Goal: Task Accomplishment & Management: Use online tool/utility

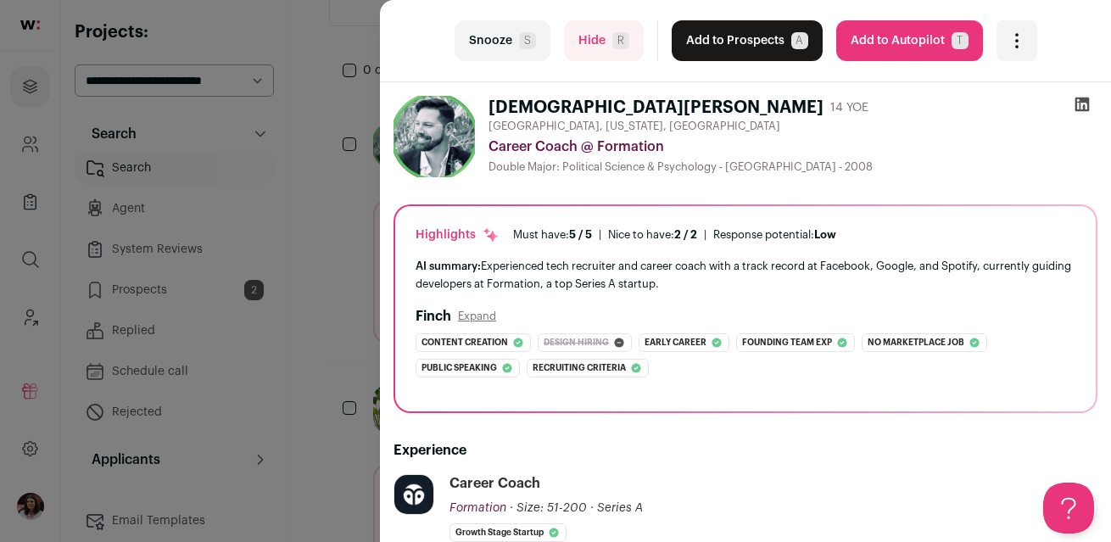
click at [502, 26] on button "Snooze S" at bounding box center [502, 40] width 96 height 41
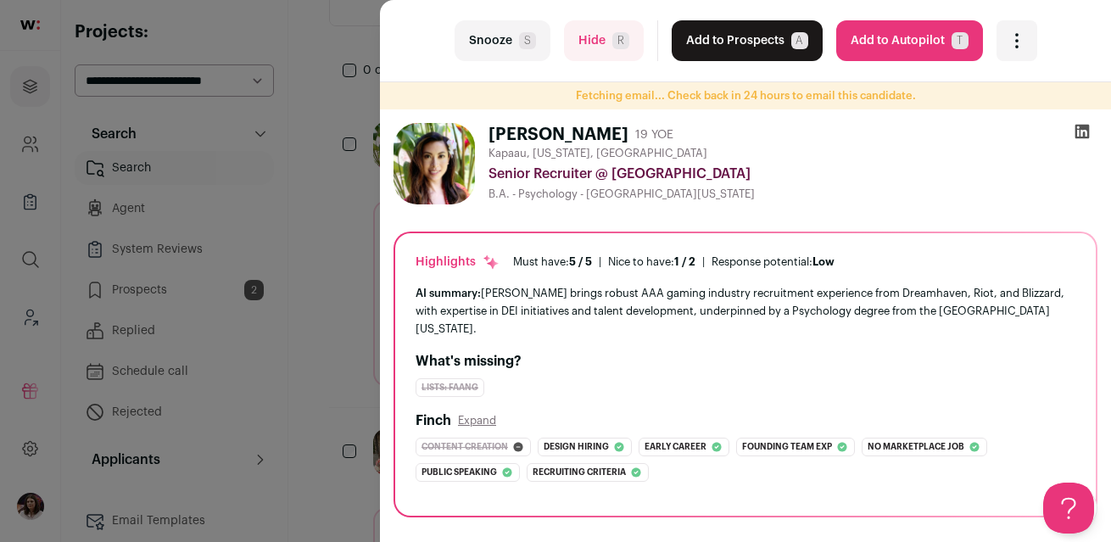
click at [832, 181] on div "Senior Recruiter @ [GEOGRAPHIC_DATA]" at bounding box center [792, 174] width 609 height 20
click at [1094, 131] on div at bounding box center [1081, 135] width 31 height 24
click at [1085, 131] on icon at bounding box center [1081, 131] width 17 height 17
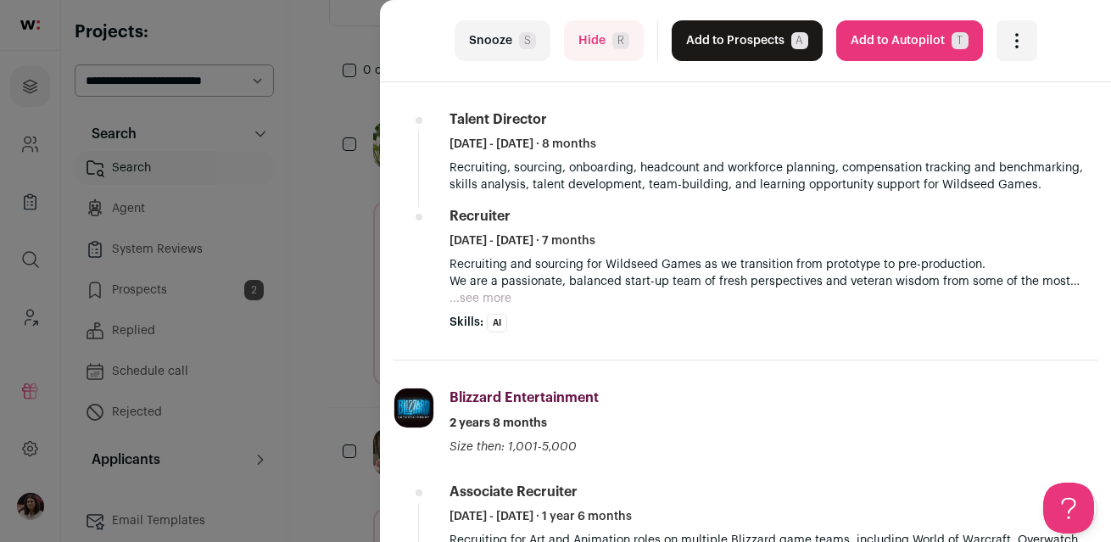
scroll to position [903, 0]
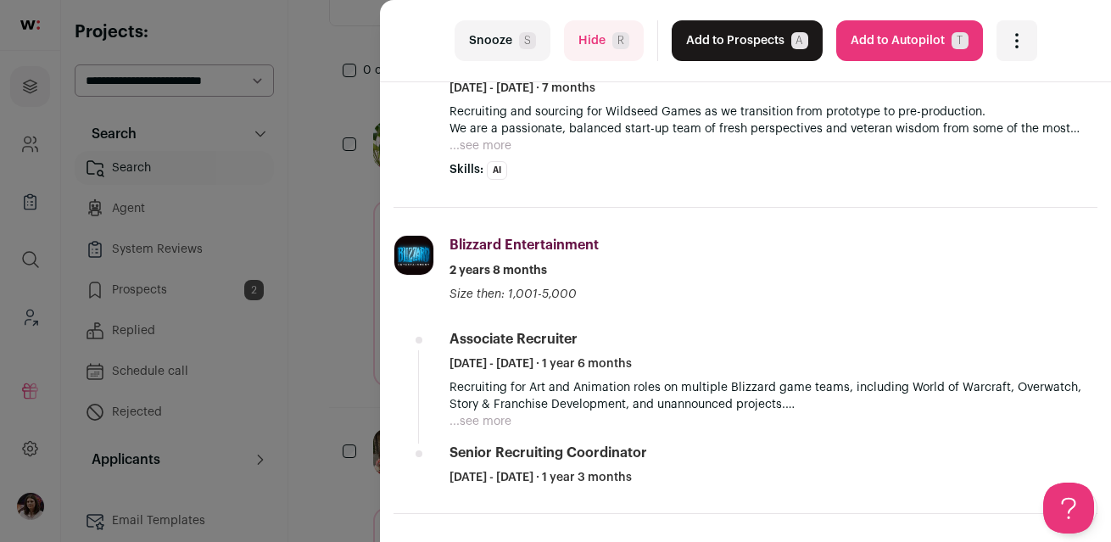
click at [600, 42] on button "Hide R" at bounding box center [604, 40] width 80 height 41
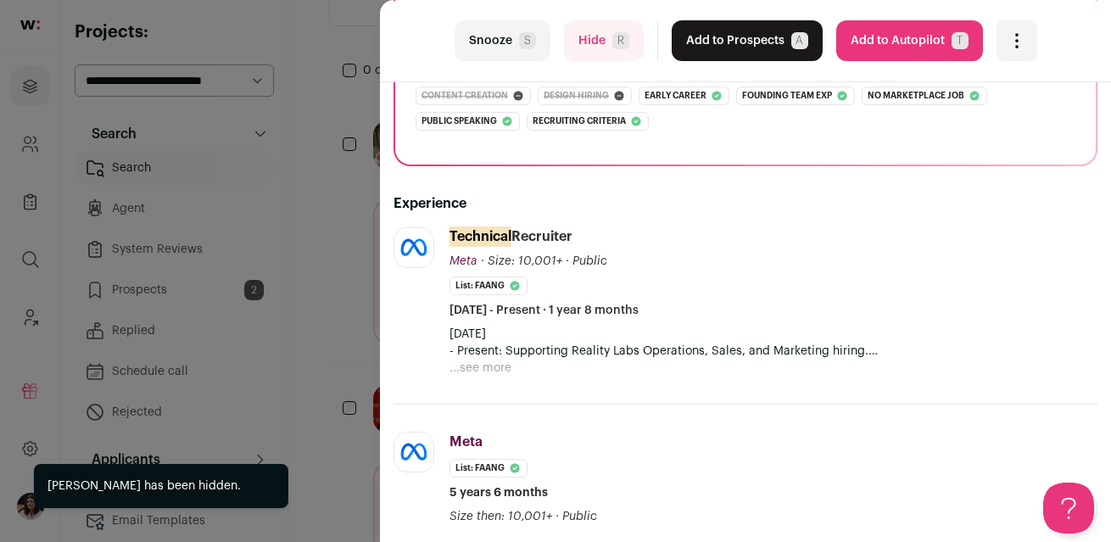
scroll to position [272, 0]
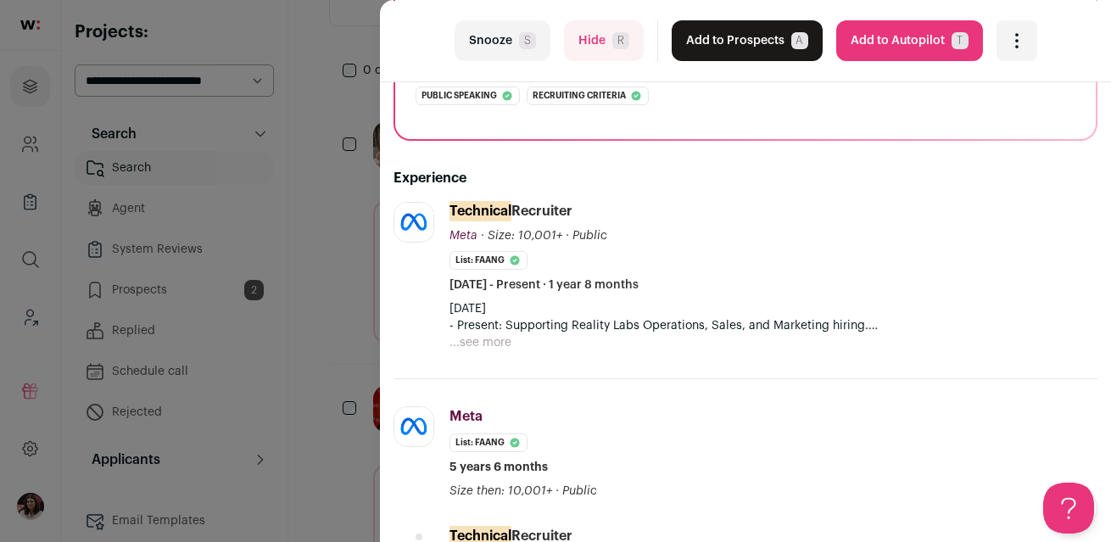
click at [492, 31] on button "Snooze S" at bounding box center [502, 40] width 96 height 41
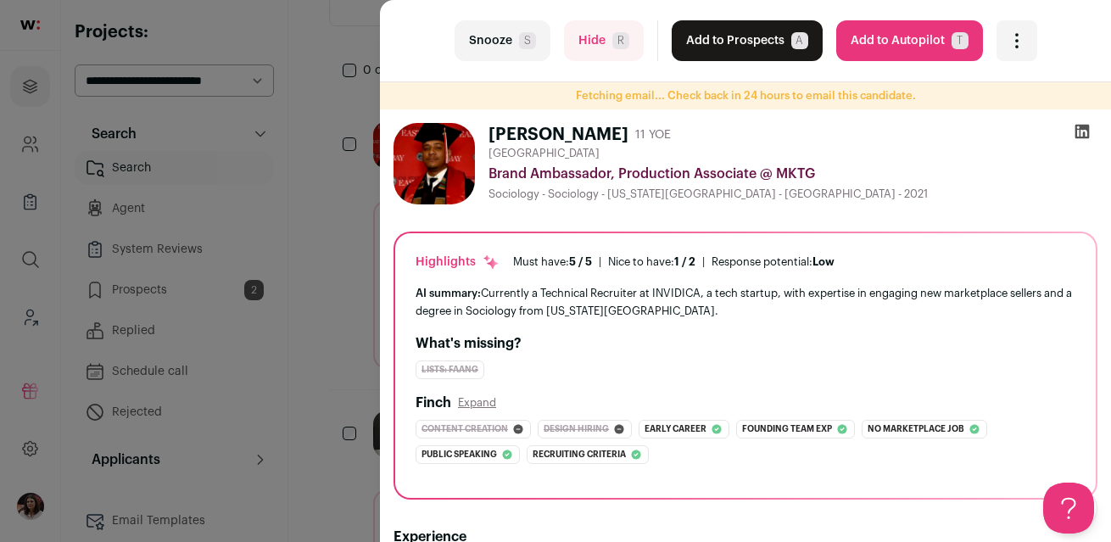
click at [590, 36] on button "Hide R" at bounding box center [604, 40] width 80 height 41
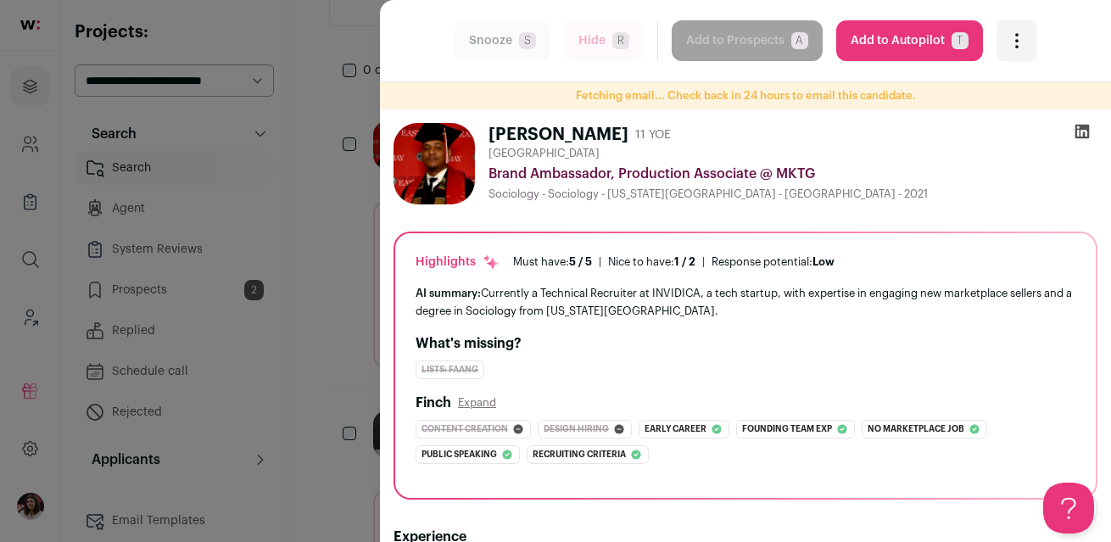
click at [590, 36] on form "Hide R" at bounding box center [604, 40] width 80 height 41
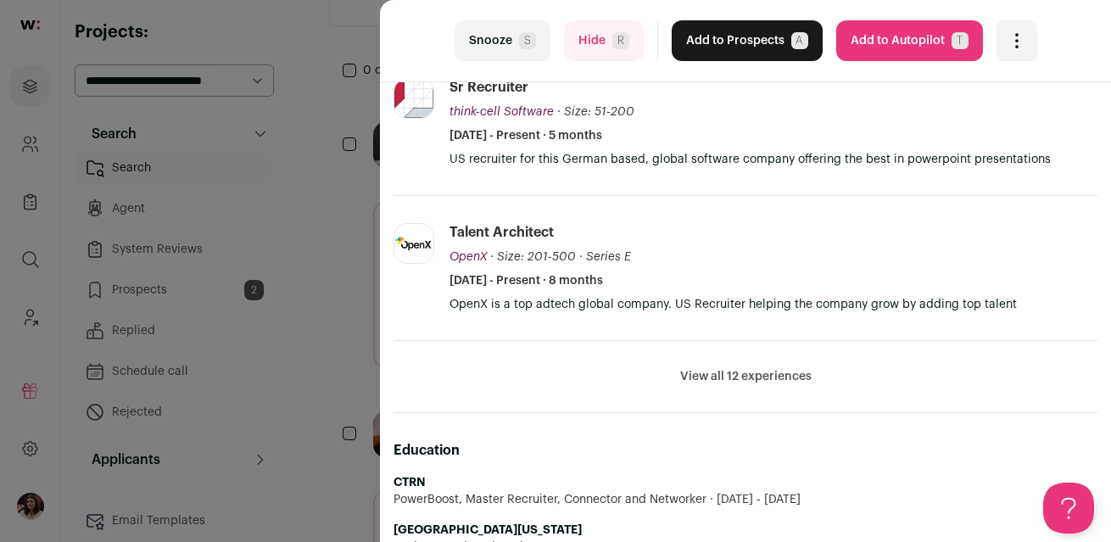
scroll to position [709, 0]
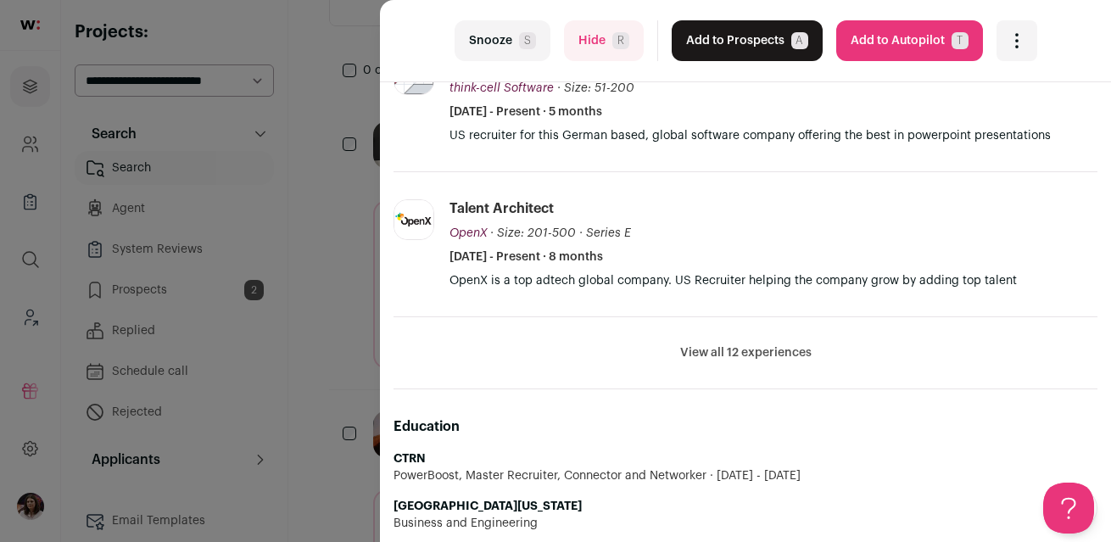
click at [685, 341] on li "View all 12 experiences View less" at bounding box center [745, 353] width 704 height 72
click at [699, 350] on button "View all 12 experiences" at bounding box center [745, 352] width 131 height 17
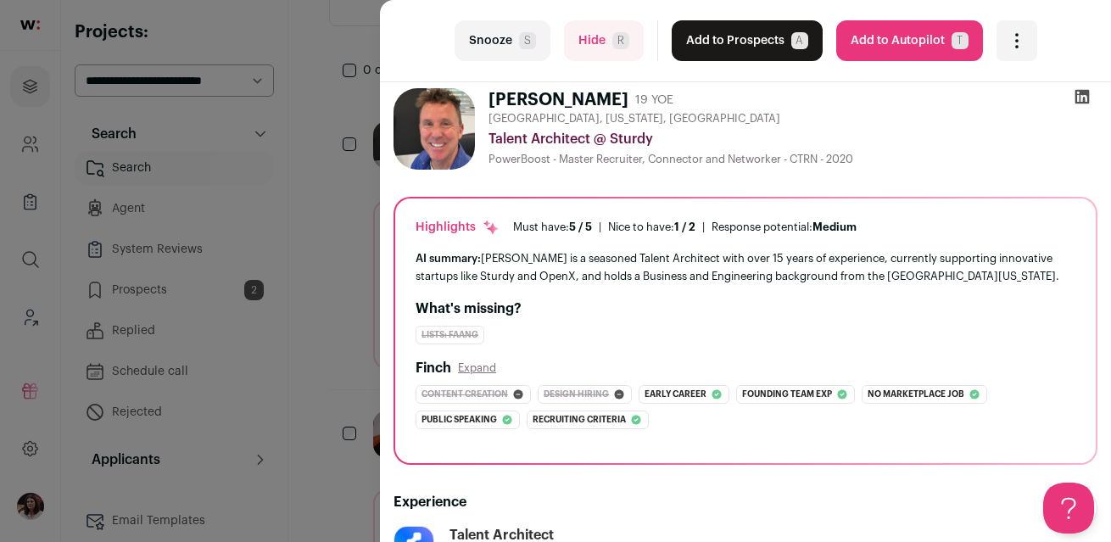
scroll to position [0, 0]
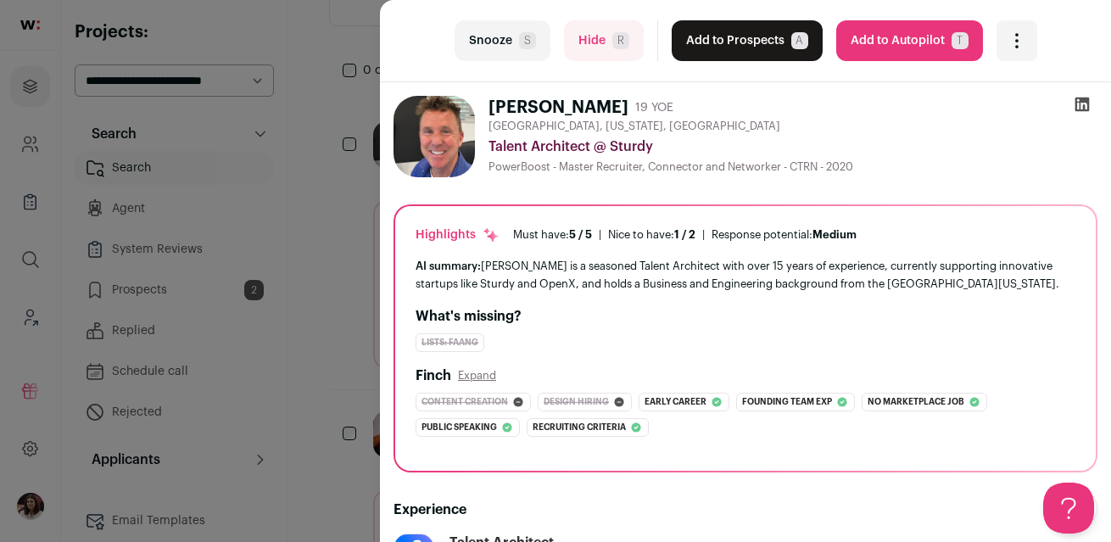
click at [1087, 107] on icon at bounding box center [1082, 104] width 14 height 14
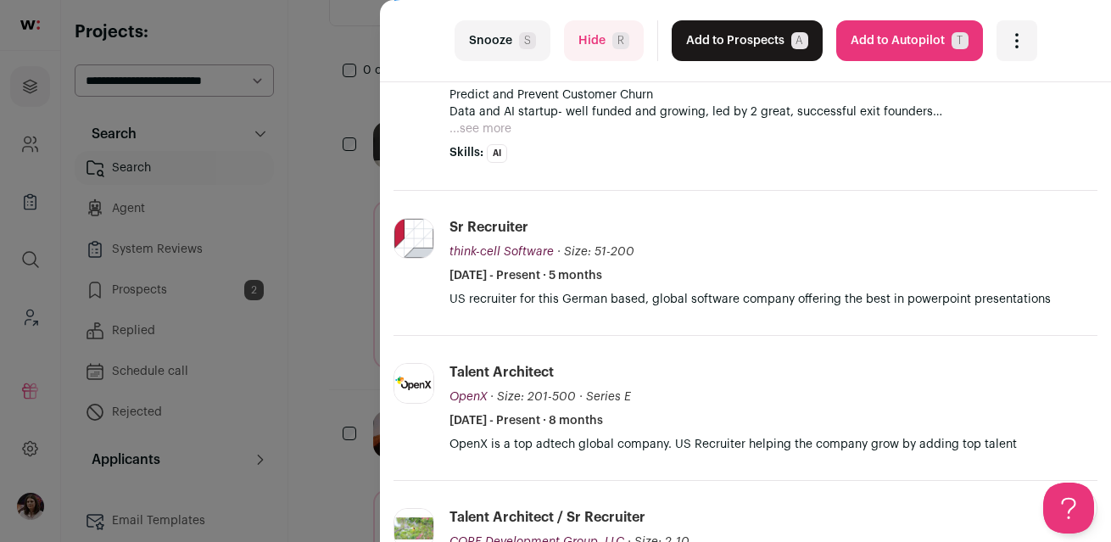
scroll to position [621, 0]
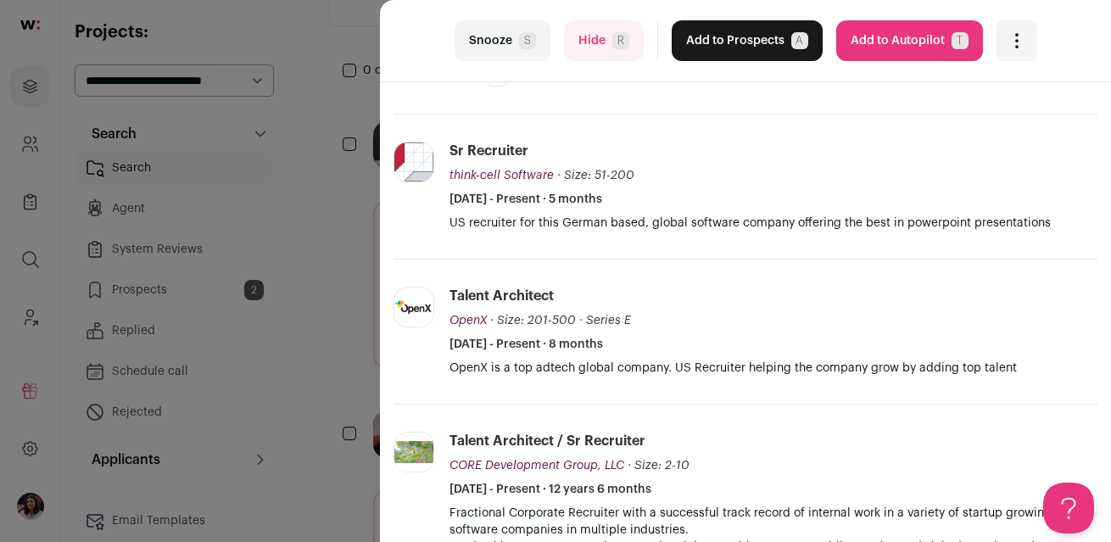
click at [504, 39] on button "Snooze S" at bounding box center [502, 40] width 96 height 41
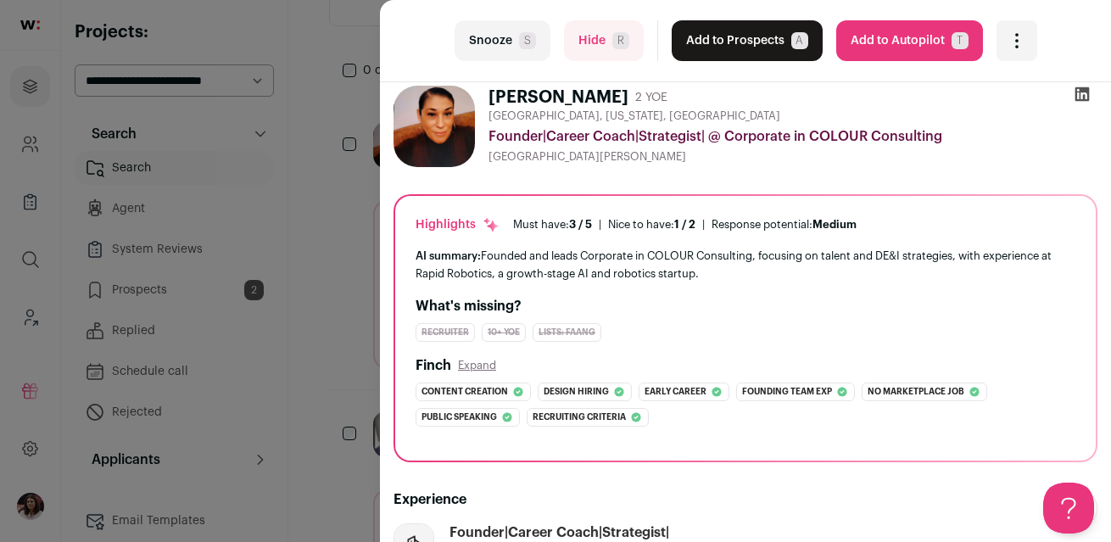
scroll to position [0, 0]
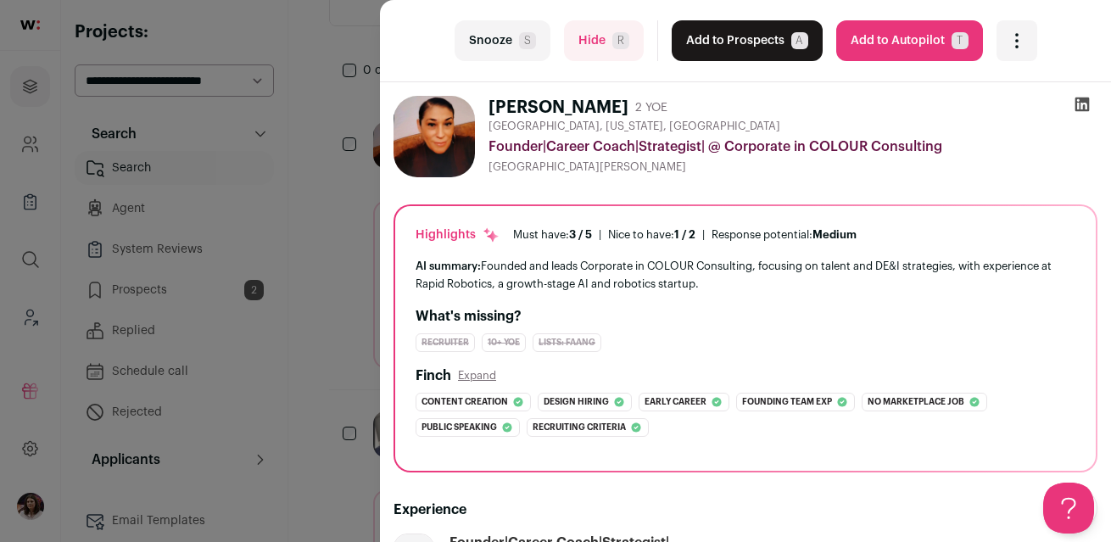
click at [504, 45] on button "Snooze S" at bounding box center [502, 40] width 96 height 41
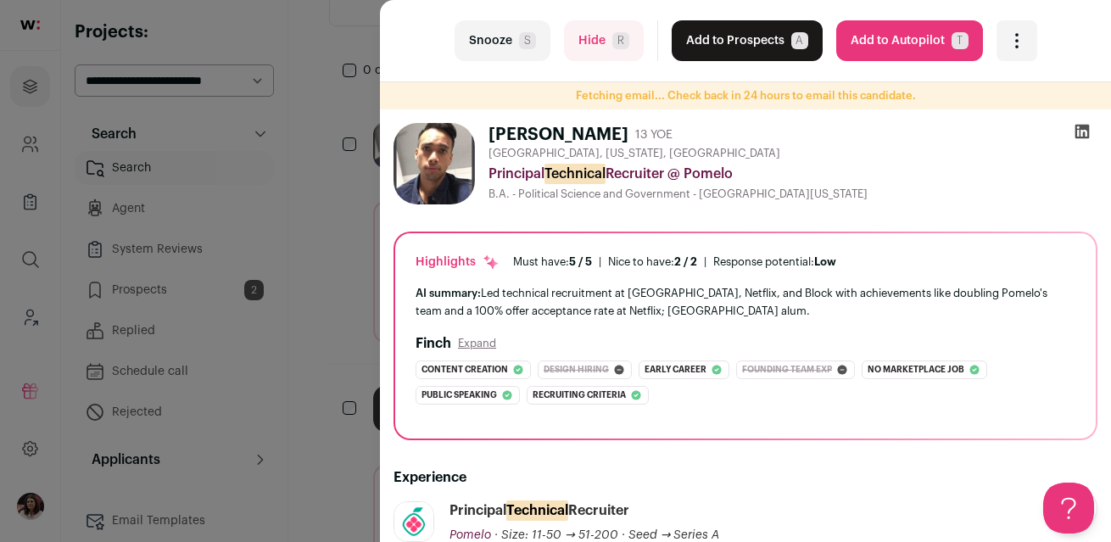
click at [1083, 126] on icon at bounding box center [1082, 132] width 14 height 14
click at [505, 29] on button "Snooze S" at bounding box center [502, 40] width 96 height 41
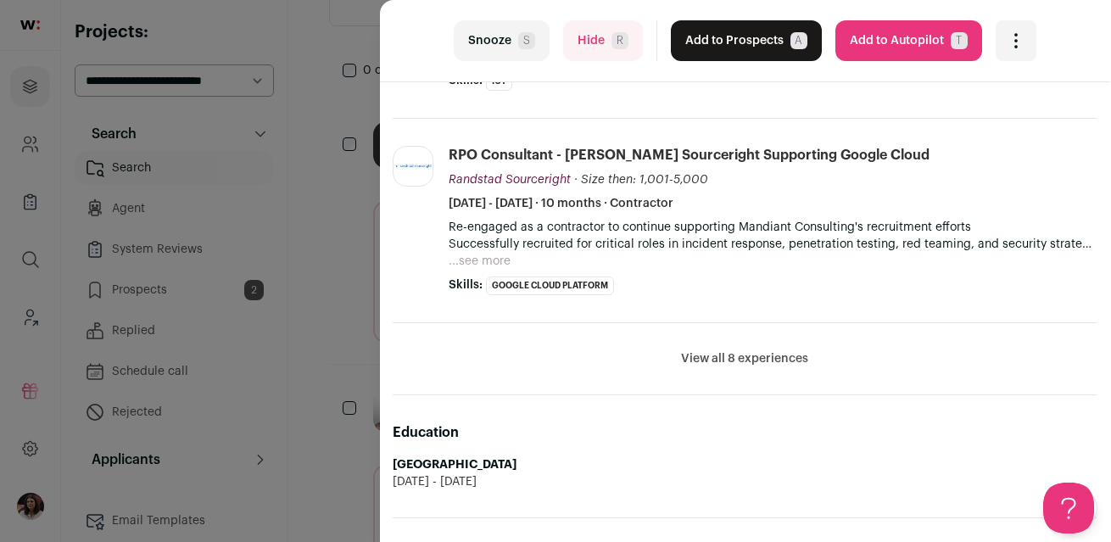
scroll to position [749, 1]
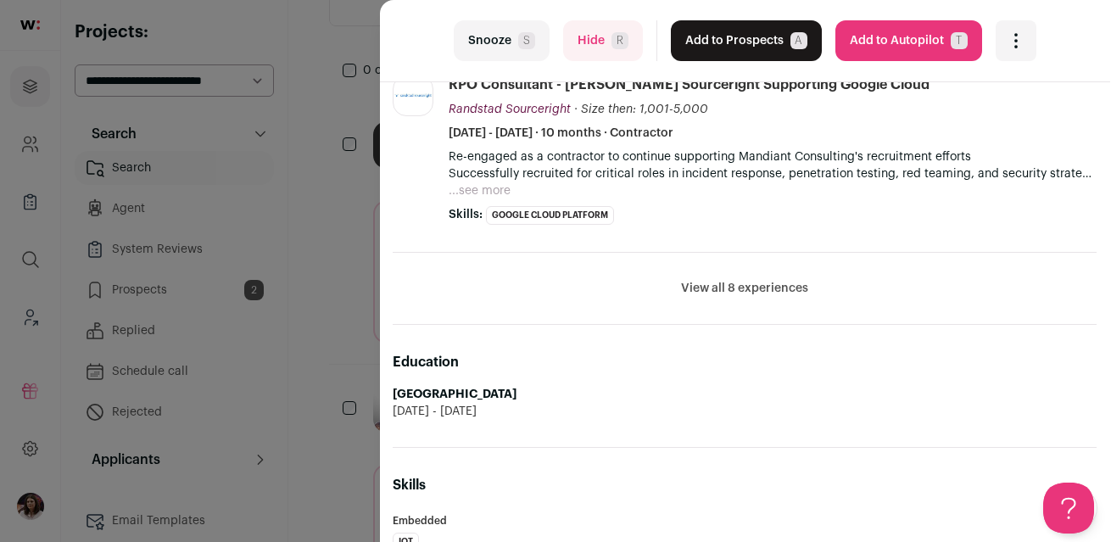
click at [760, 287] on button "View all 8 experiences" at bounding box center [744, 288] width 127 height 17
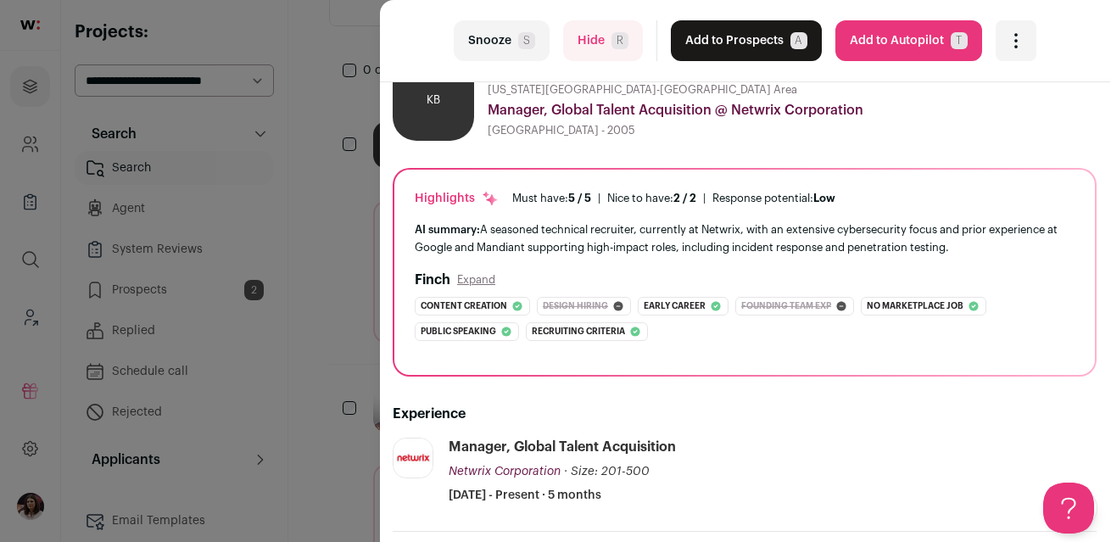
scroll to position [0, 1]
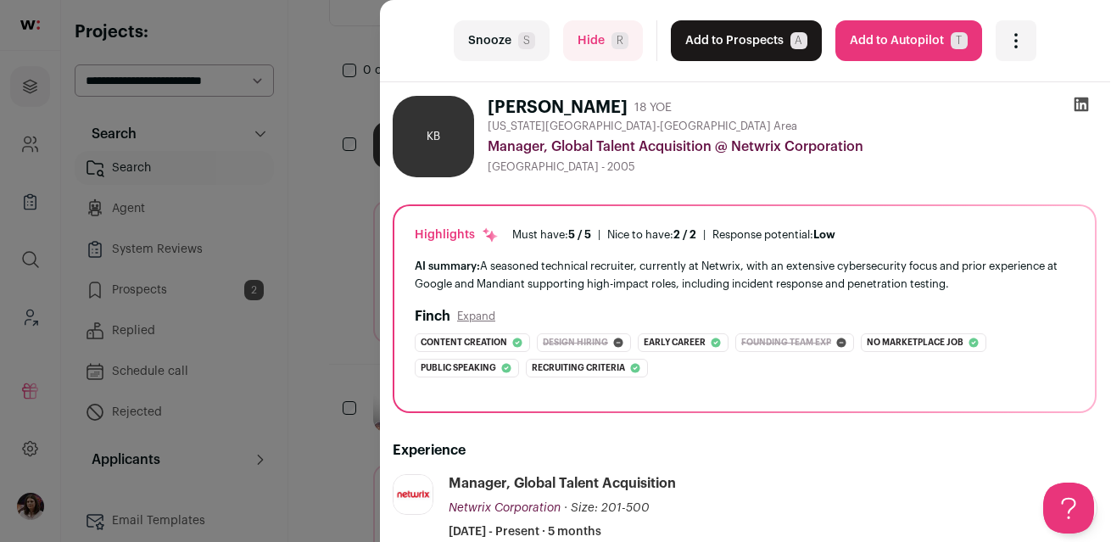
click at [1080, 110] on icon at bounding box center [1081, 104] width 14 height 14
click at [509, 39] on button "Snooze S" at bounding box center [502, 40] width 96 height 41
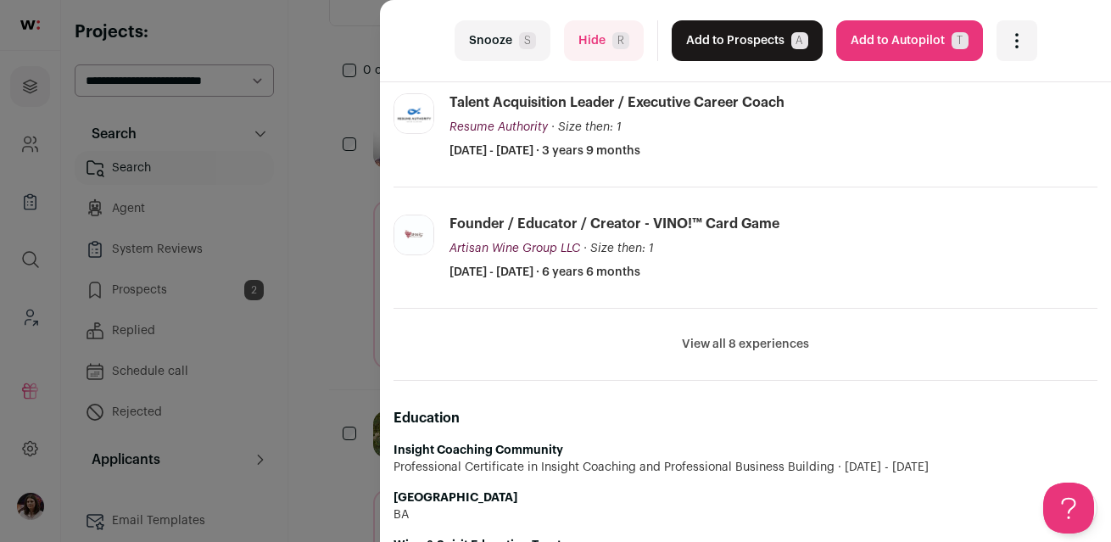
scroll to position [632, 0]
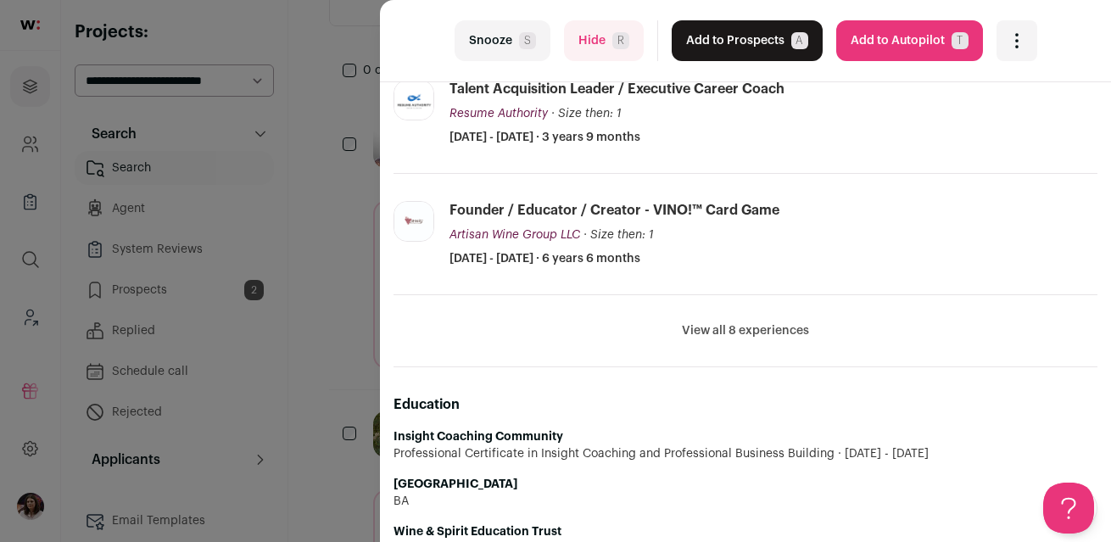
click at [705, 332] on button "View all 8 experiences" at bounding box center [745, 330] width 127 height 17
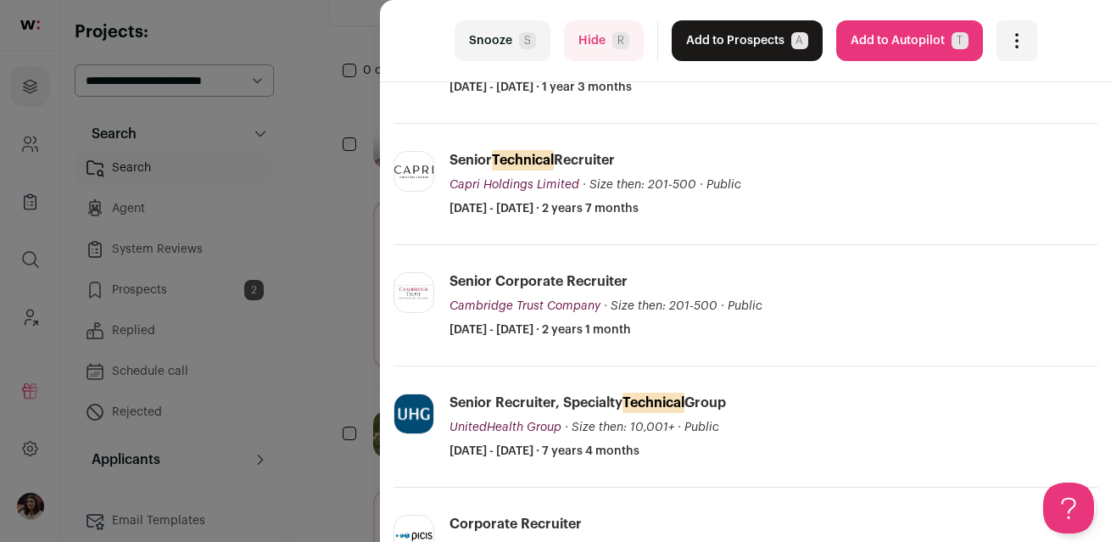
scroll to position [1063, 0]
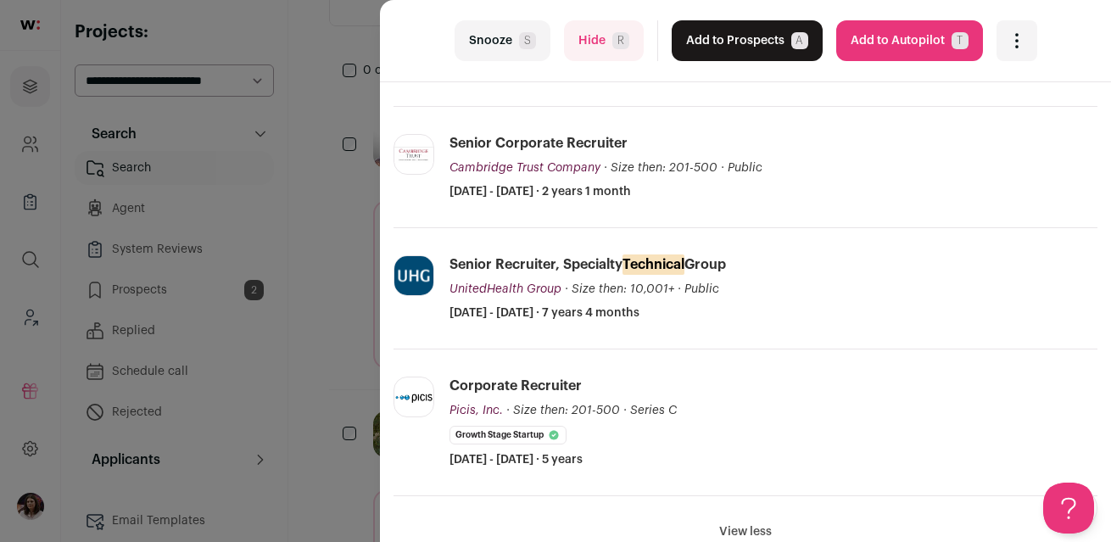
click at [526, 41] on span "S" at bounding box center [527, 40] width 17 height 17
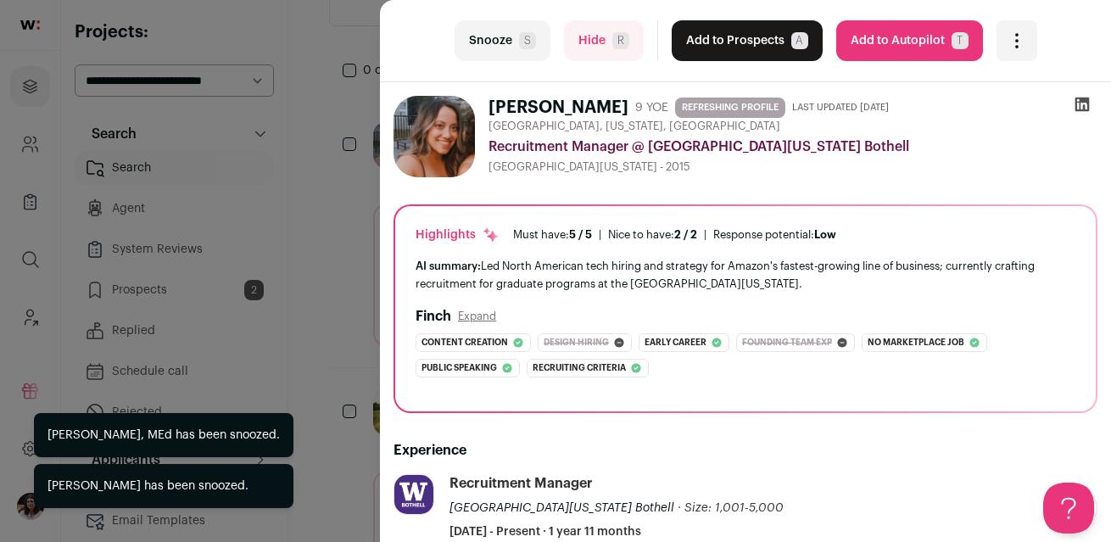
click at [332, 244] on div "last Snooze S Hide R Add to Prospects A Are you sure? [PERSON_NAME] is already …" at bounding box center [555, 271] width 1111 height 542
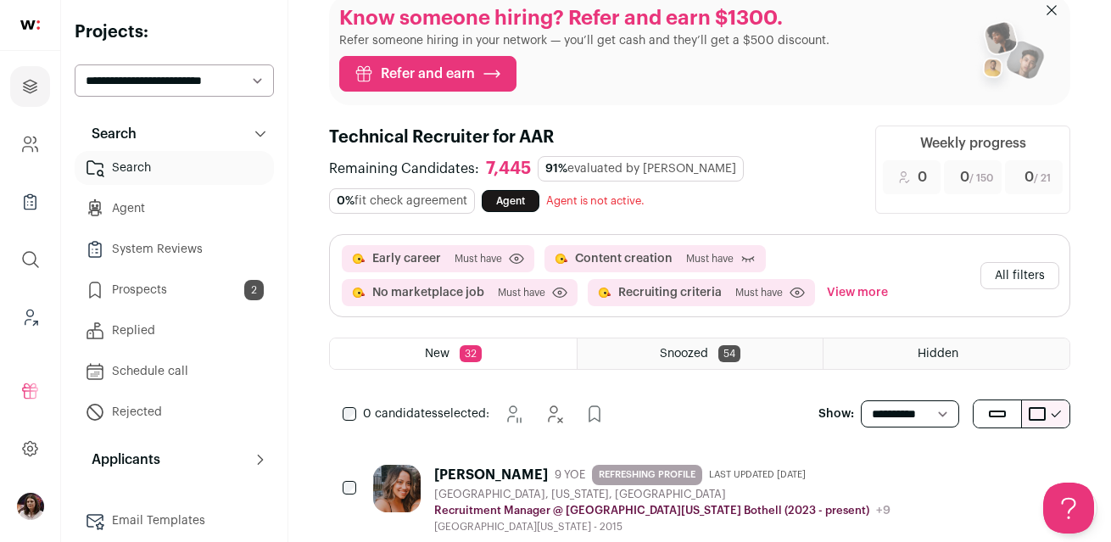
scroll to position [37, 0]
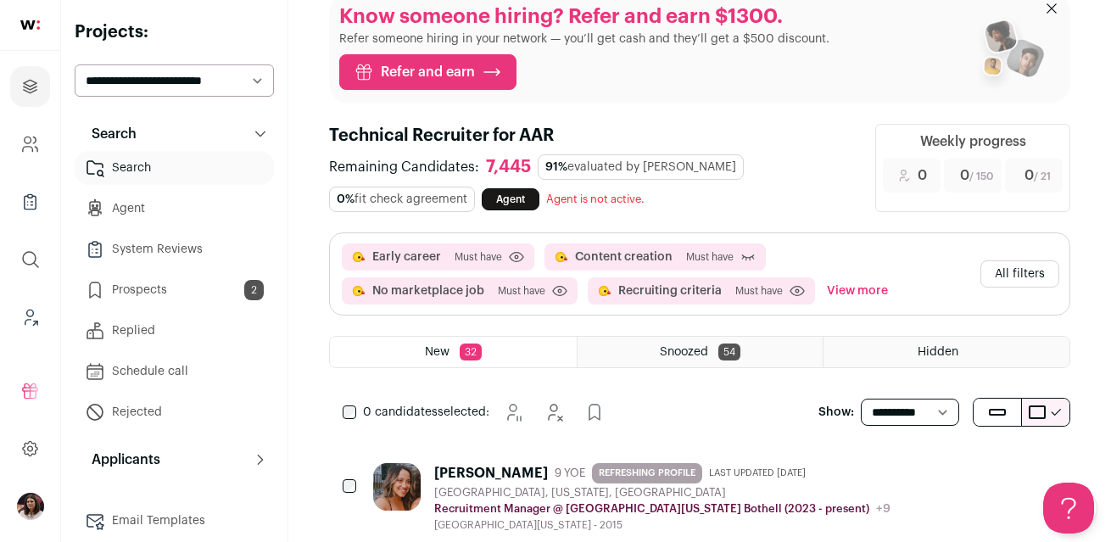
click at [615, 343] on div "Snoozed 54" at bounding box center [700, 352] width 246 height 31
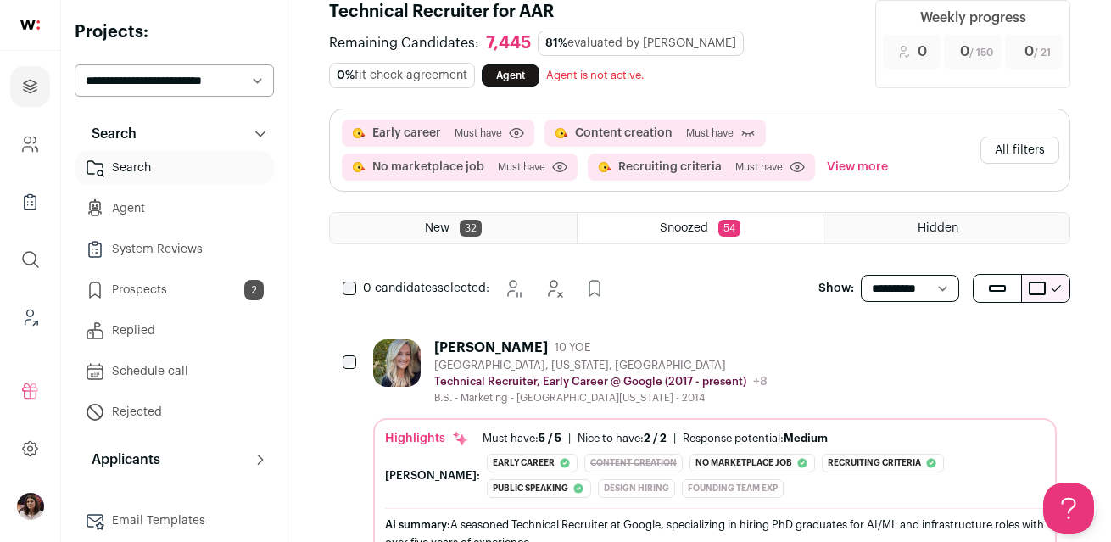
scroll to position [292, 0]
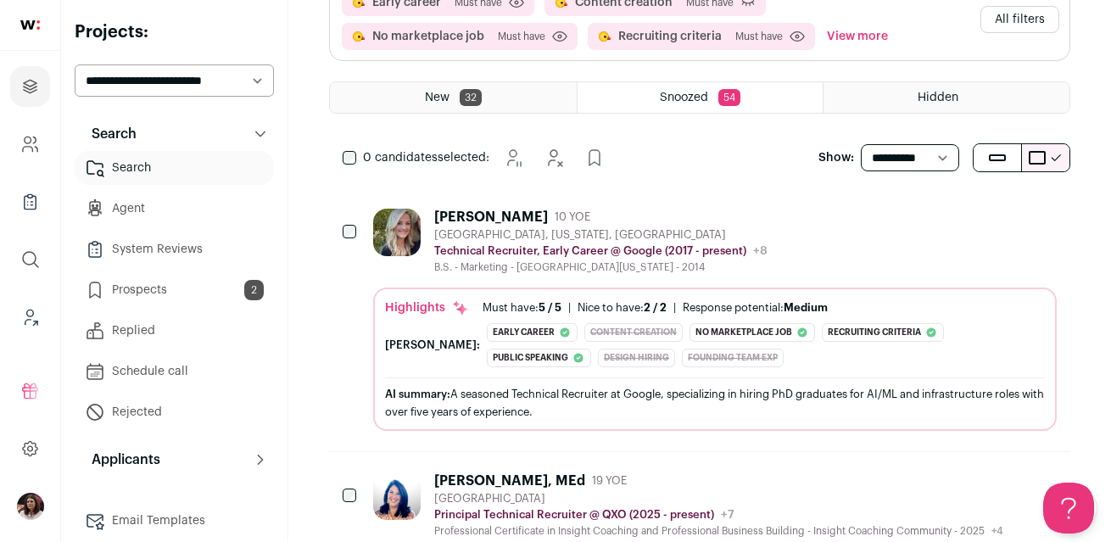
click at [483, 217] on div "[PERSON_NAME]" at bounding box center [491, 217] width 114 height 17
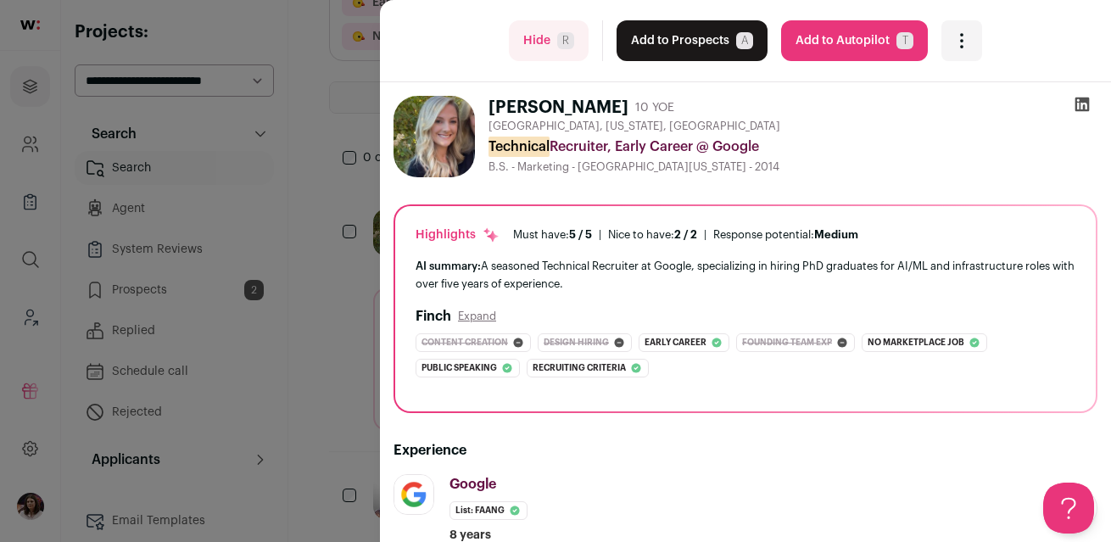
click at [1081, 108] on icon at bounding box center [1081, 104] width 17 height 17
click at [565, 47] on span "R" at bounding box center [565, 40] width 17 height 17
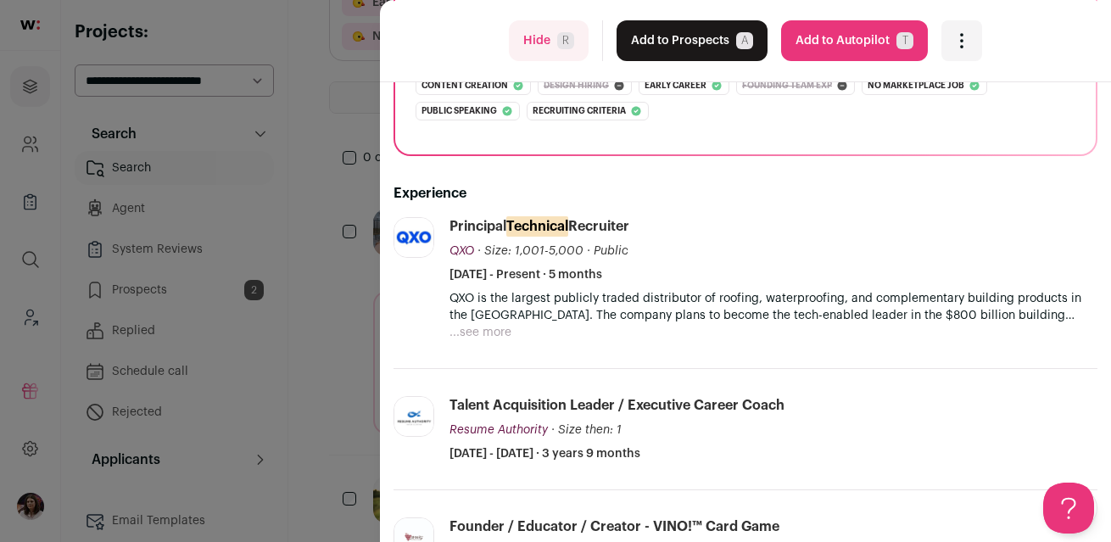
scroll to position [0, 0]
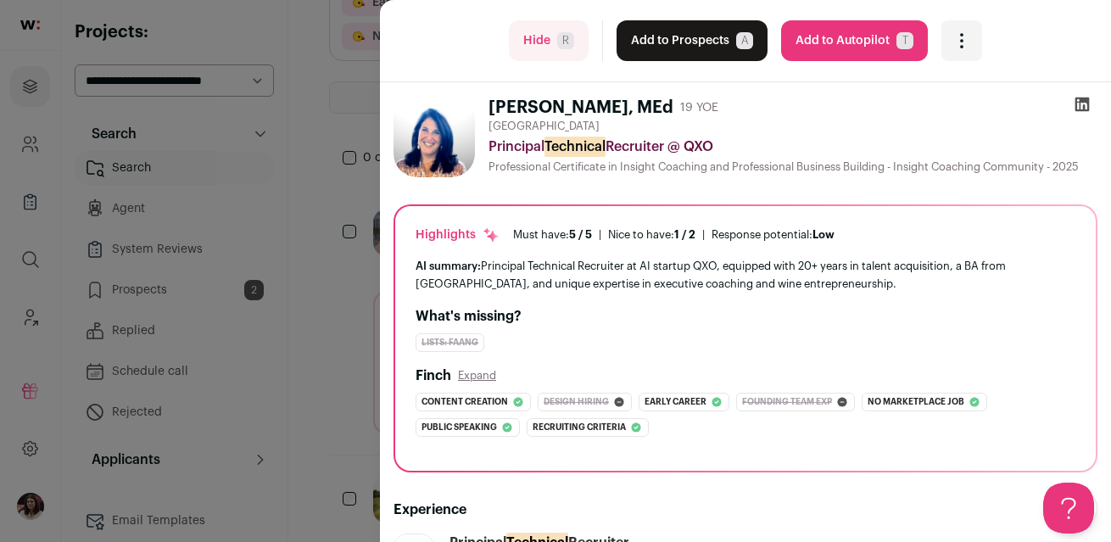
click at [543, 41] on button "Hide R" at bounding box center [549, 40] width 80 height 41
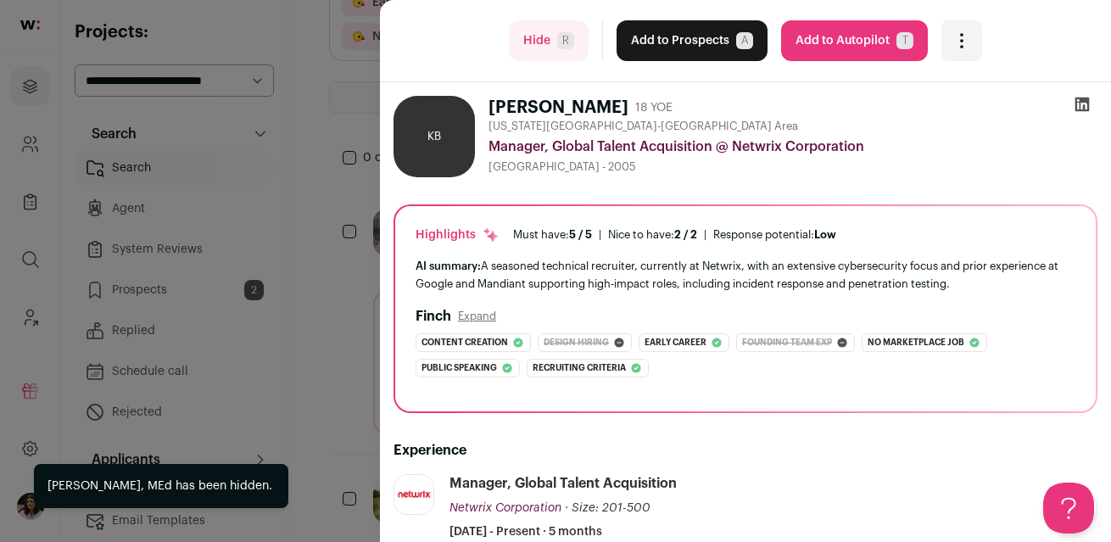
click at [301, 226] on div "last Hide R Add to Prospects A Are you sure? [PERSON_NAME] is already in your A…" at bounding box center [555, 271] width 1111 height 542
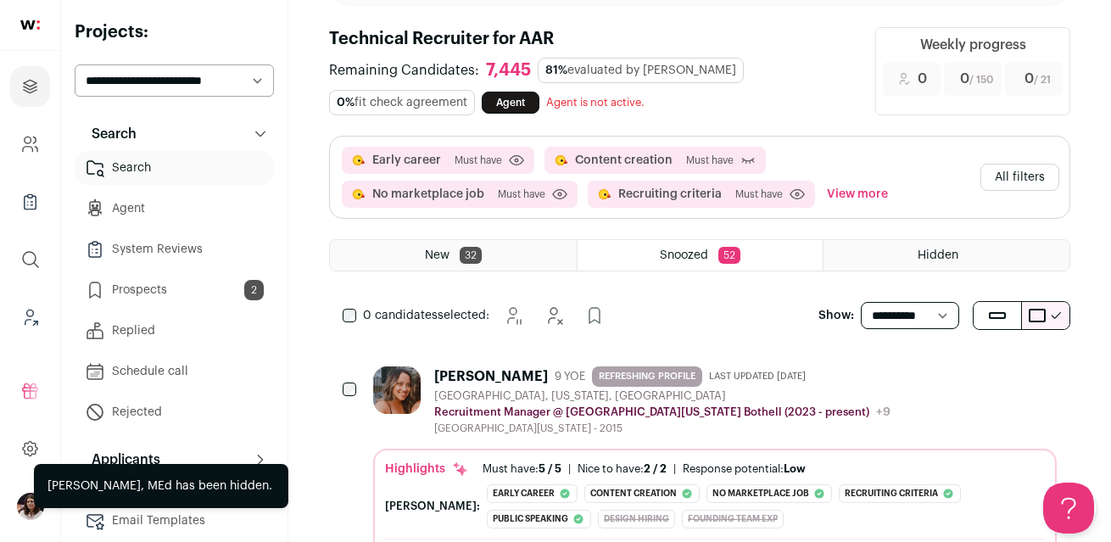
scroll to position [31, 0]
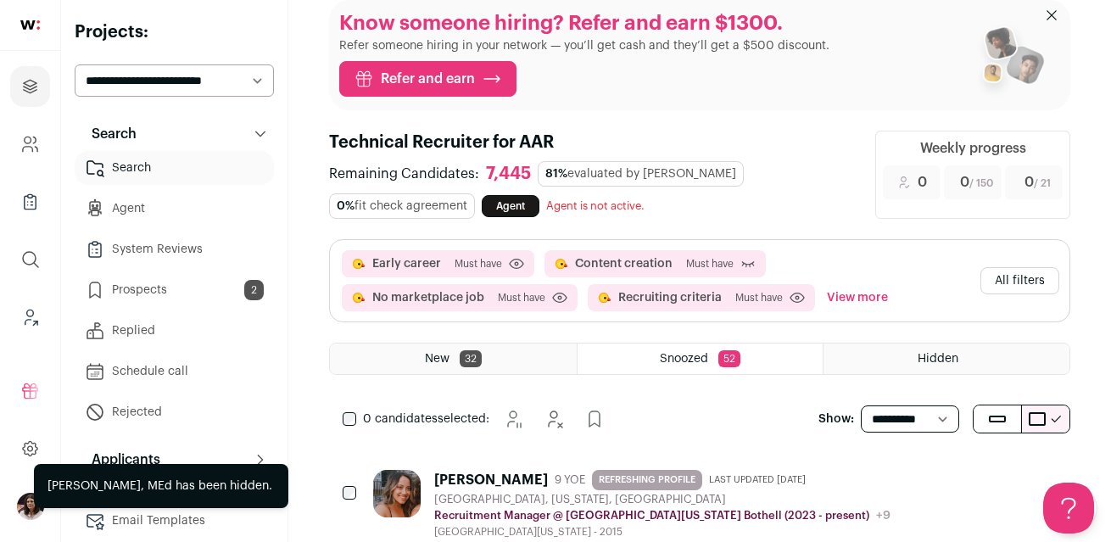
click at [446, 363] on span "New" at bounding box center [437, 359] width 25 height 12
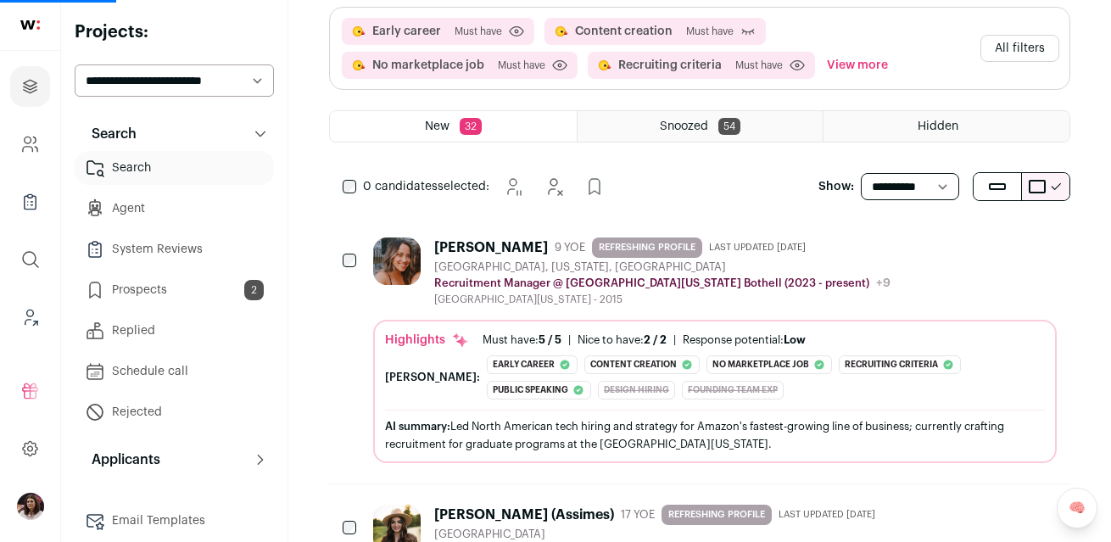
scroll to position [341, 0]
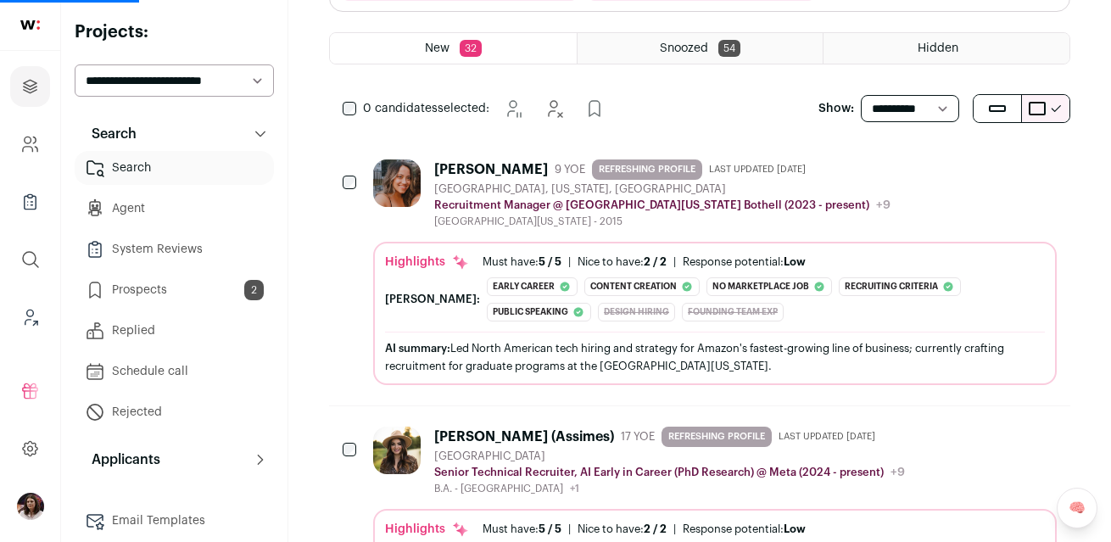
click at [643, 195] on div "[GEOGRAPHIC_DATA], [US_STATE], [GEOGRAPHIC_DATA]" at bounding box center [662, 189] width 456 height 14
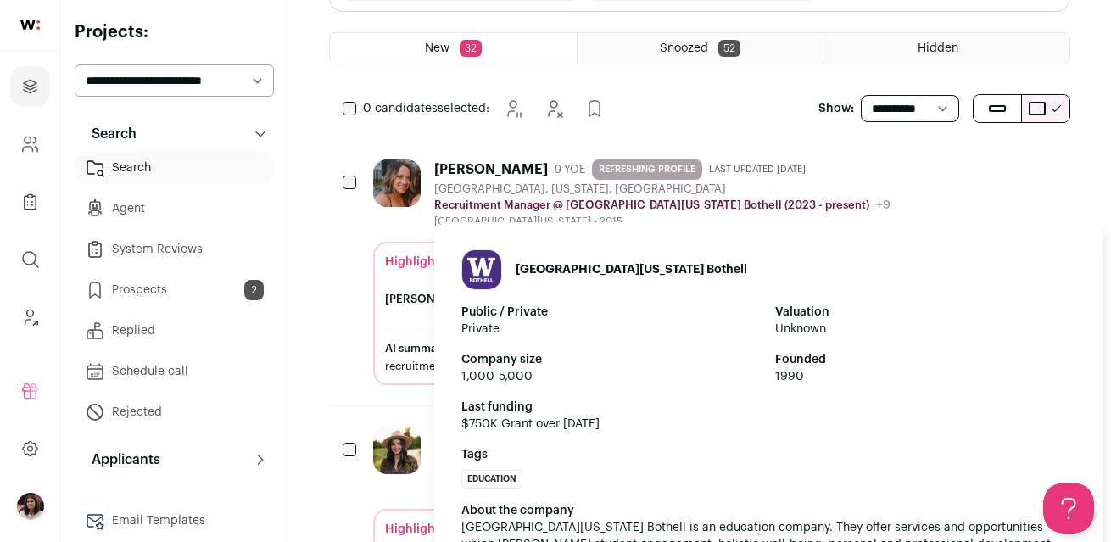
click at [695, 204] on p "Recruitment Manager @ [GEOGRAPHIC_DATA][US_STATE] Bothell (2023 - present)" at bounding box center [651, 205] width 435 height 14
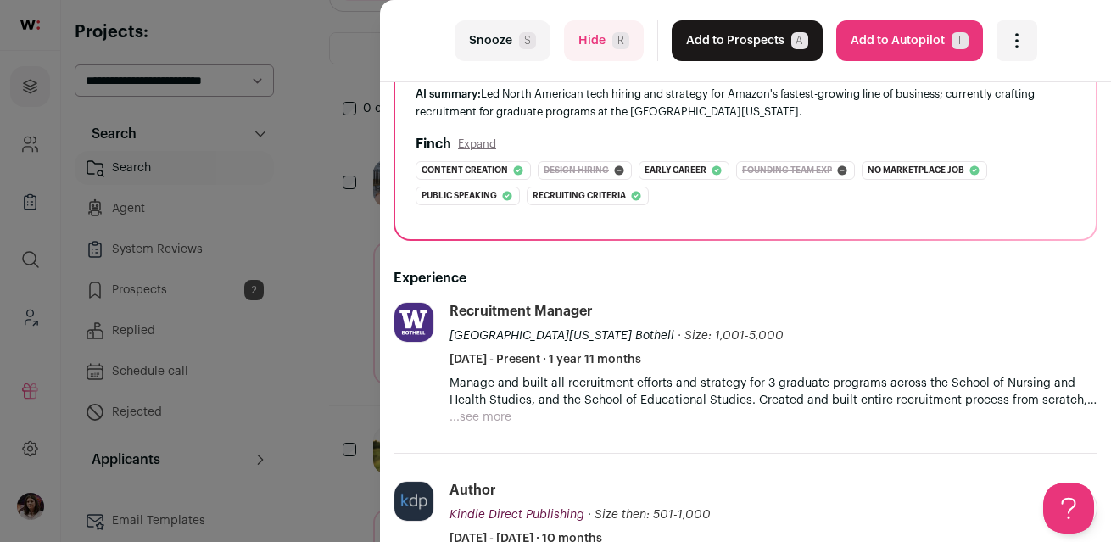
scroll to position [192, 0]
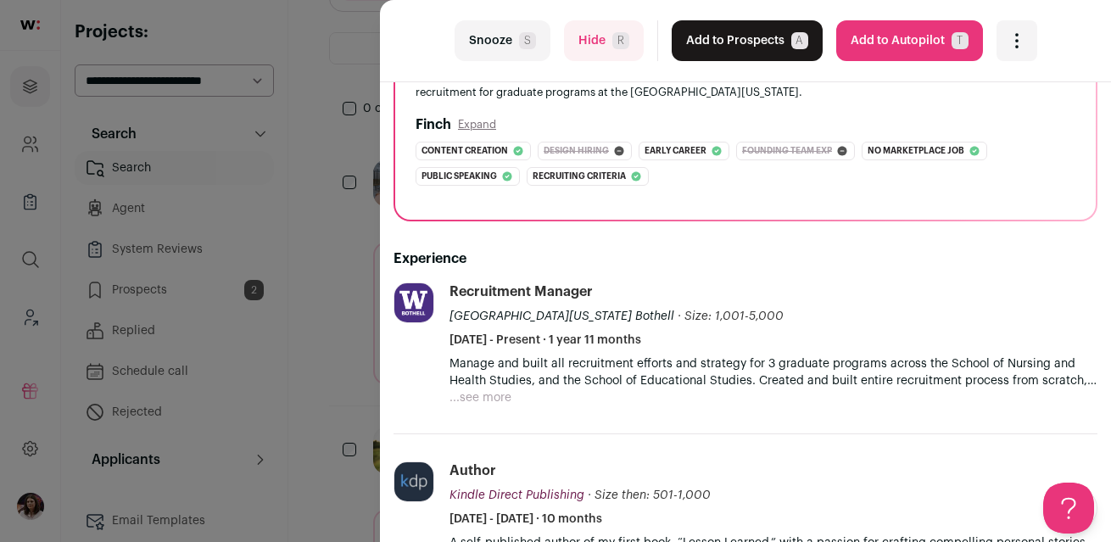
click at [483, 398] on button "...see more" at bounding box center [480, 397] width 62 height 17
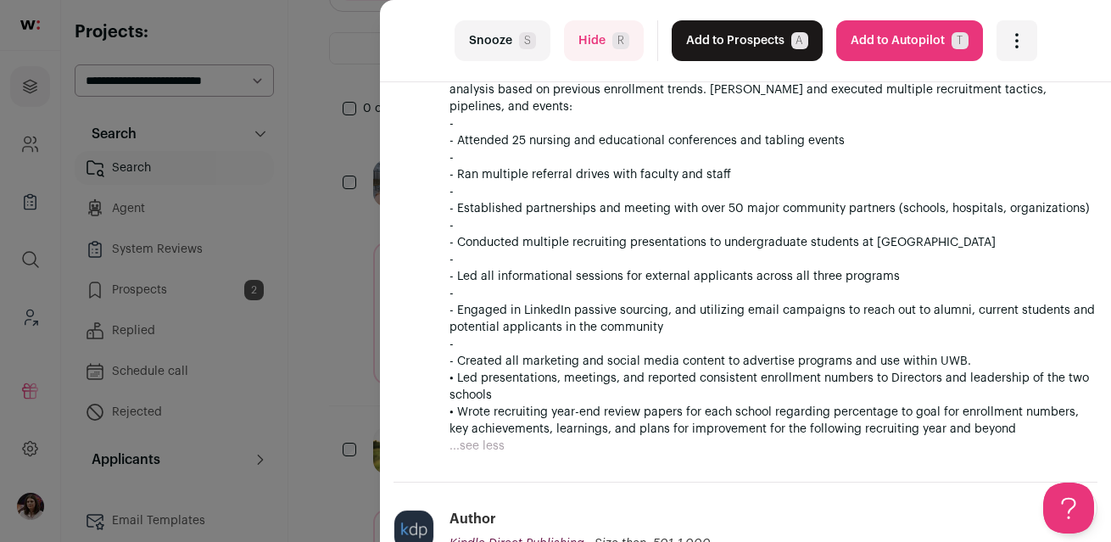
scroll to position [271, 0]
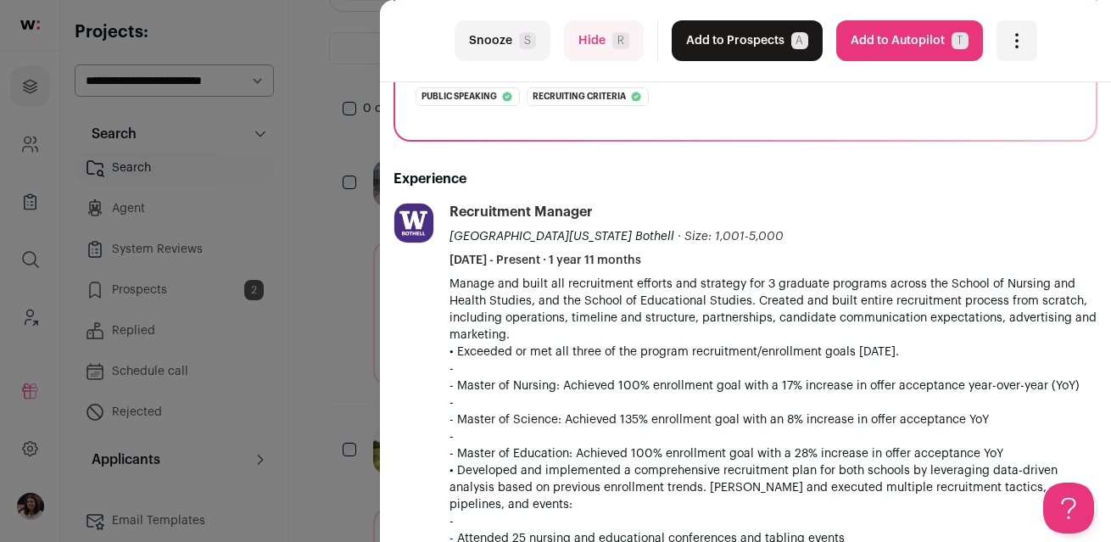
click at [521, 49] on button "Snooze S" at bounding box center [502, 40] width 96 height 41
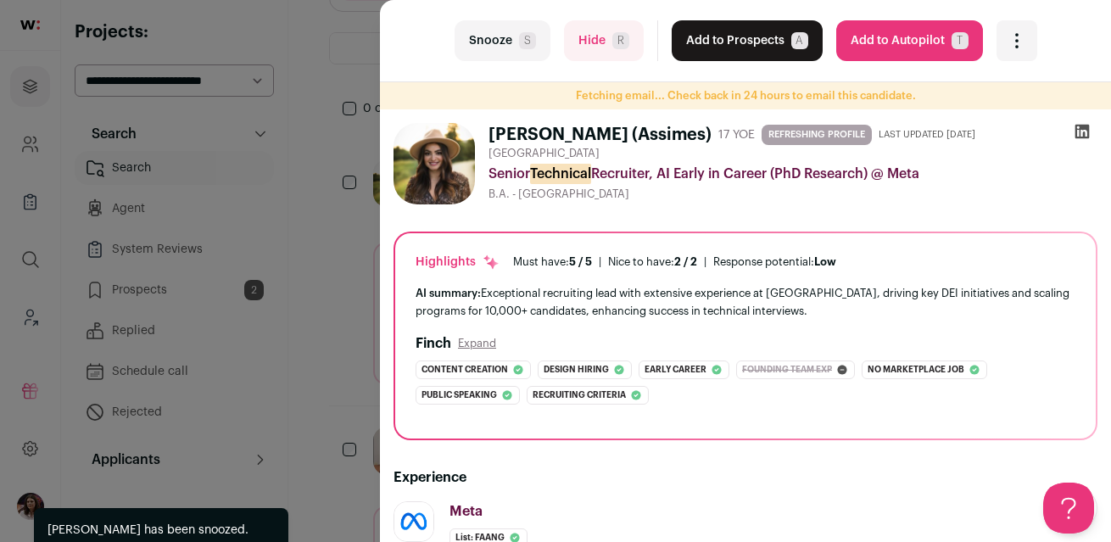
click at [356, 331] on div "last Snooze S Hide R Add to Prospects A Are you sure? [PERSON_NAME] (Assimes) i…" at bounding box center [555, 271] width 1111 height 542
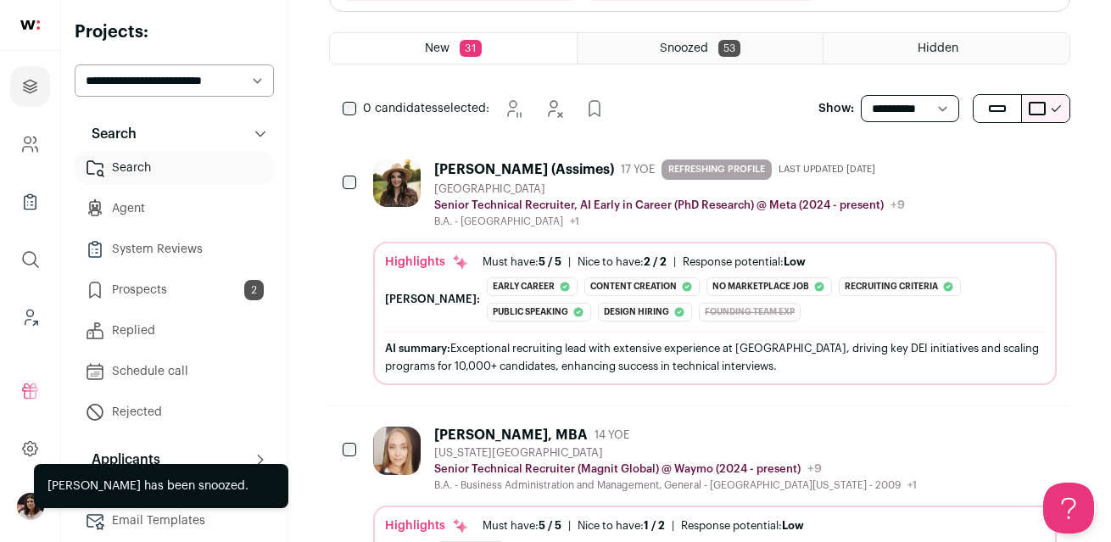
click at [553, 163] on div "[PERSON_NAME] (Assimes)" at bounding box center [524, 169] width 180 height 17
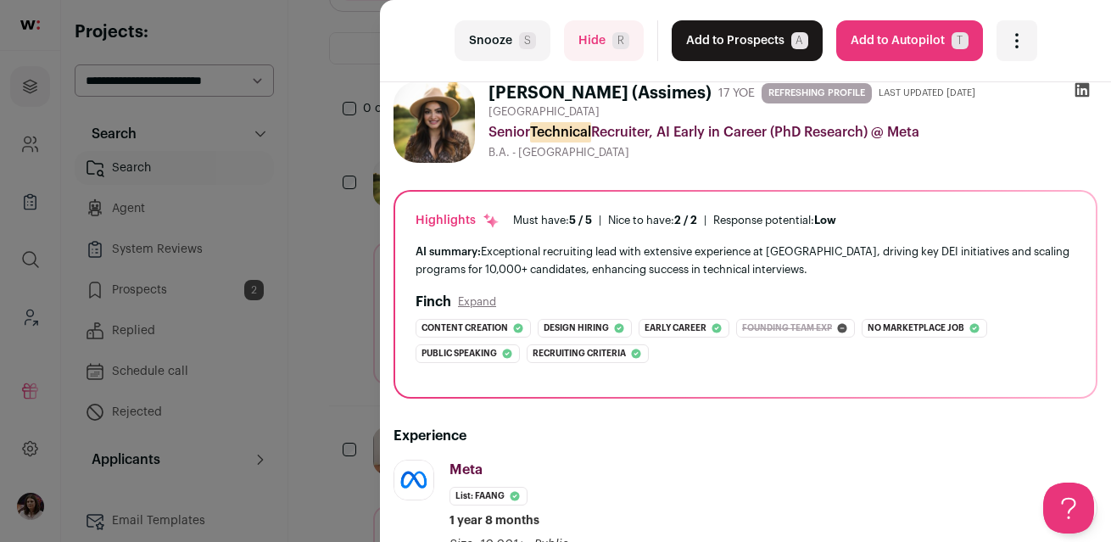
scroll to position [0, 0]
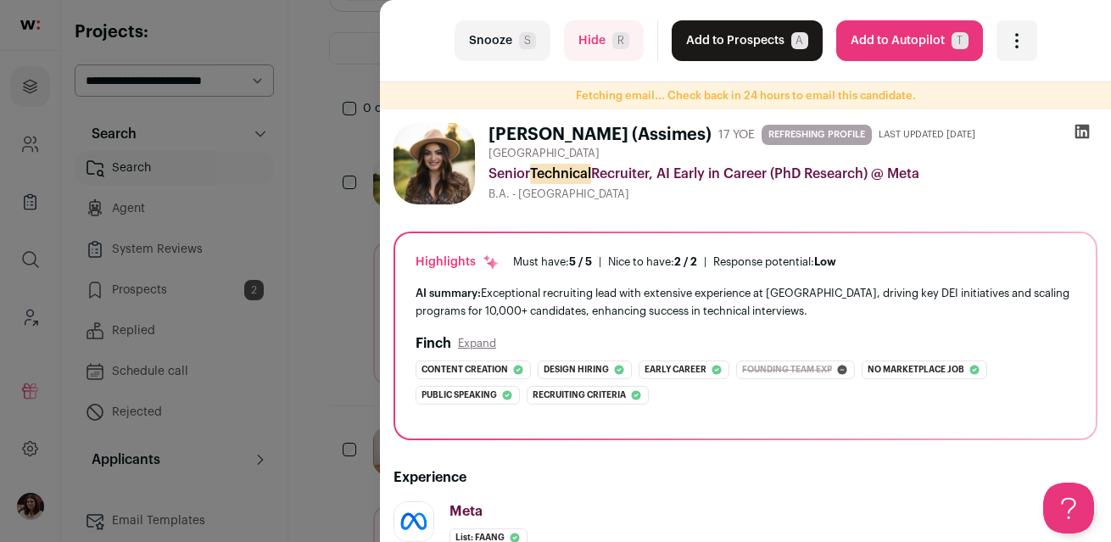
click at [1087, 124] on icon at bounding box center [1081, 131] width 17 height 17
click at [580, 44] on button "Hide R" at bounding box center [604, 40] width 80 height 41
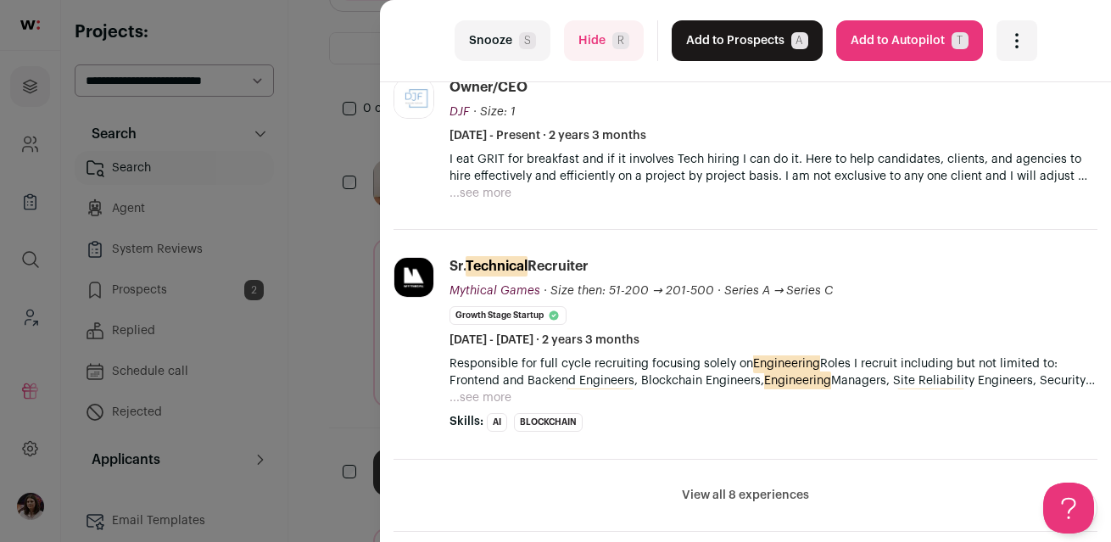
scroll to position [816, 0]
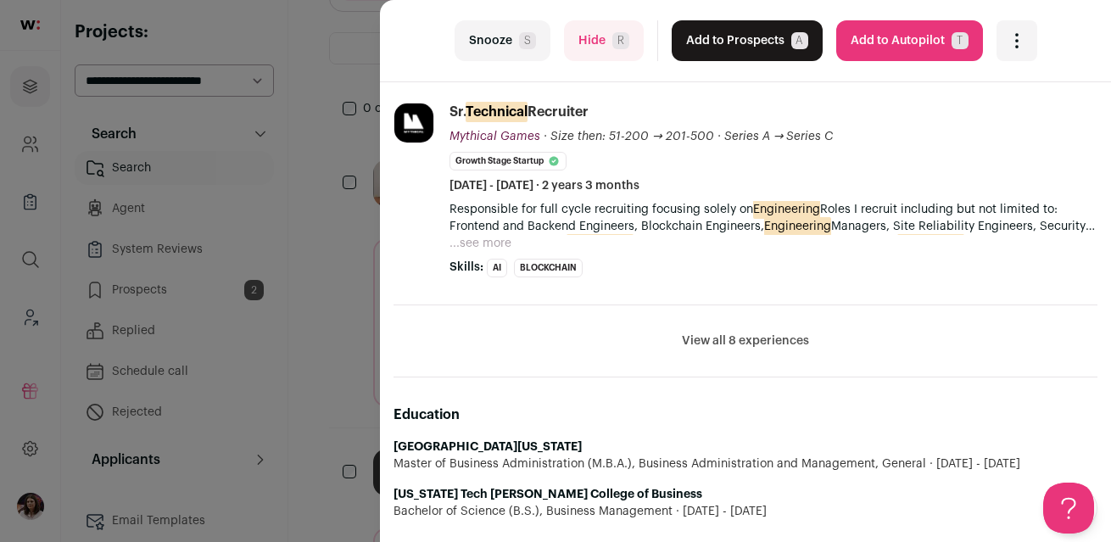
click at [705, 345] on button "View all 8 experiences" at bounding box center [745, 340] width 127 height 17
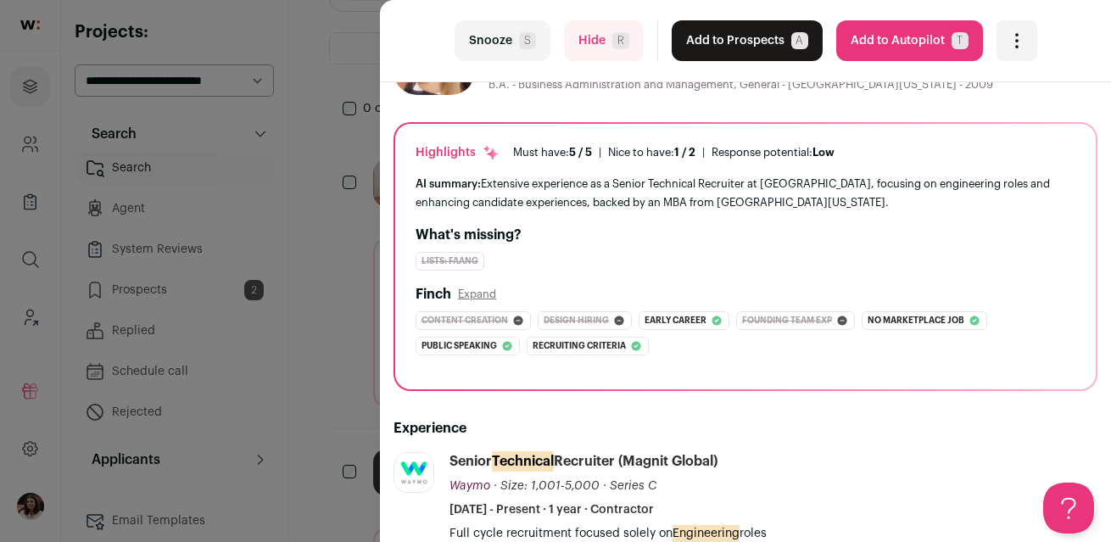
scroll to position [0, 0]
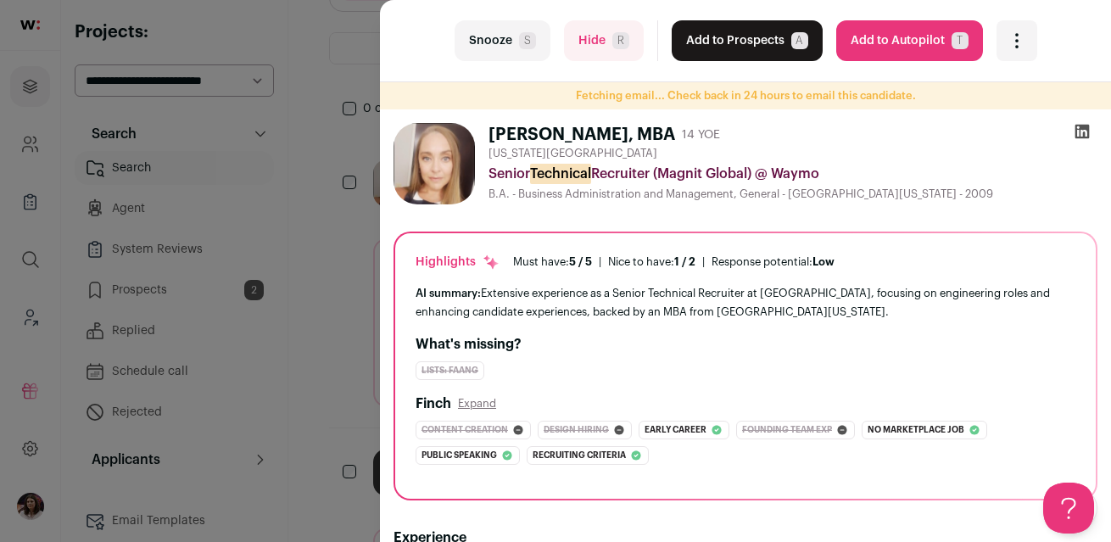
click at [1082, 136] on icon at bounding box center [1081, 131] width 17 height 17
click at [598, 53] on button "Hide R" at bounding box center [604, 40] width 80 height 41
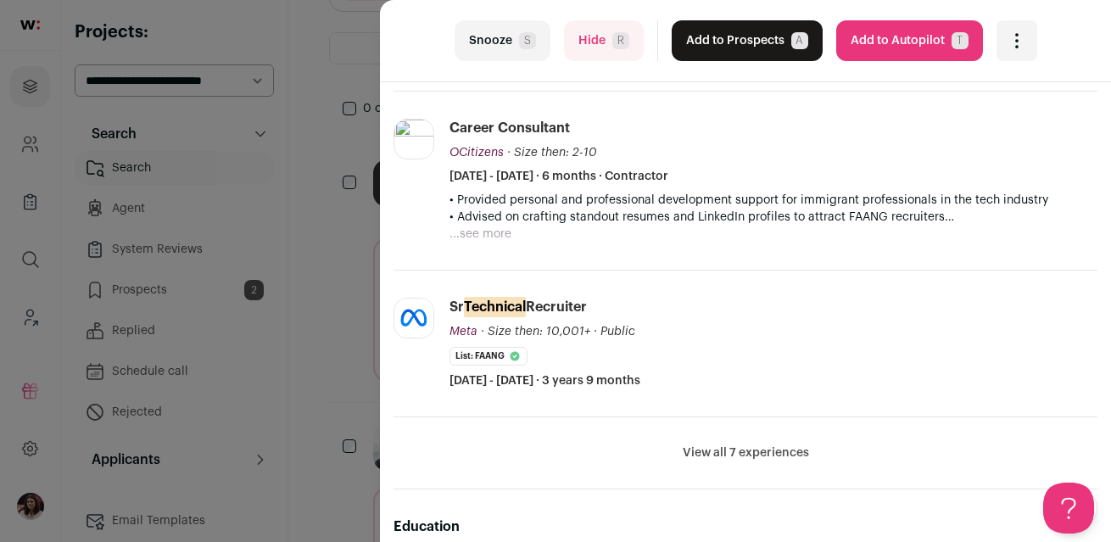
scroll to position [611, 0]
click at [707, 456] on button "View all 7 experiences" at bounding box center [745, 453] width 126 height 17
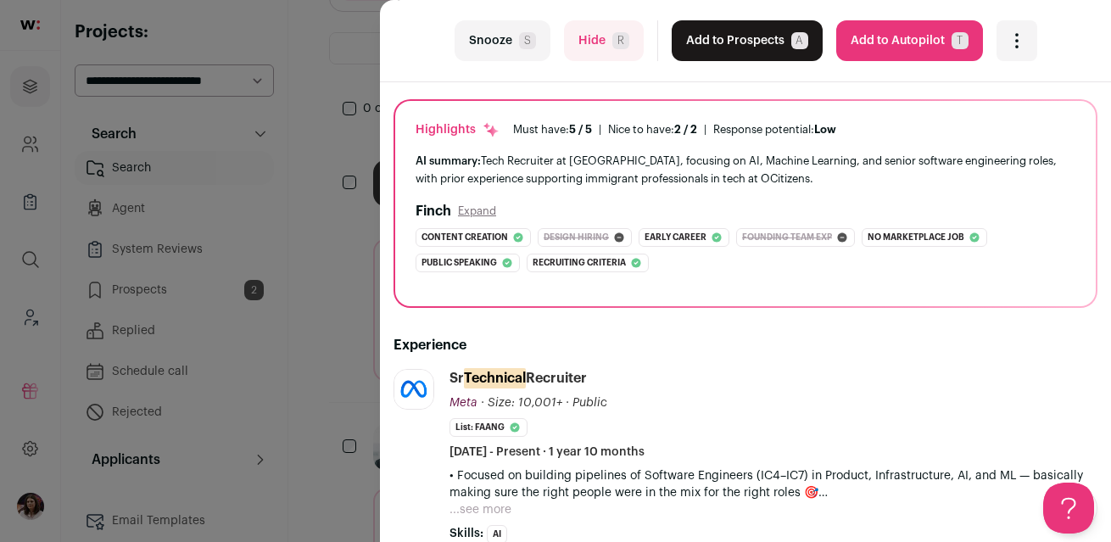
scroll to position [0, 0]
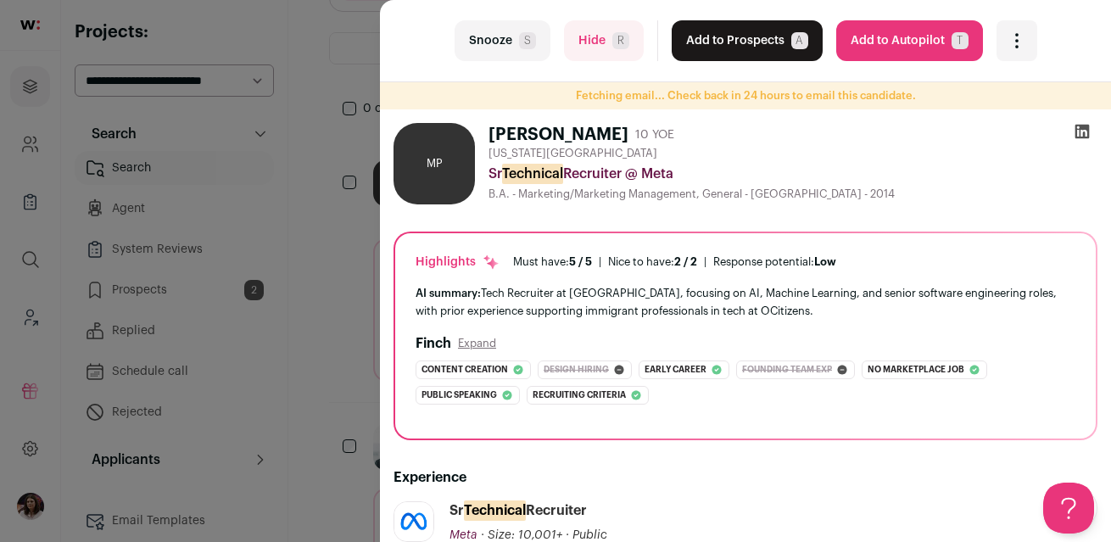
click at [1083, 138] on icon at bounding box center [1081, 131] width 17 height 17
click at [611, 55] on button "Hide R" at bounding box center [604, 40] width 80 height 41
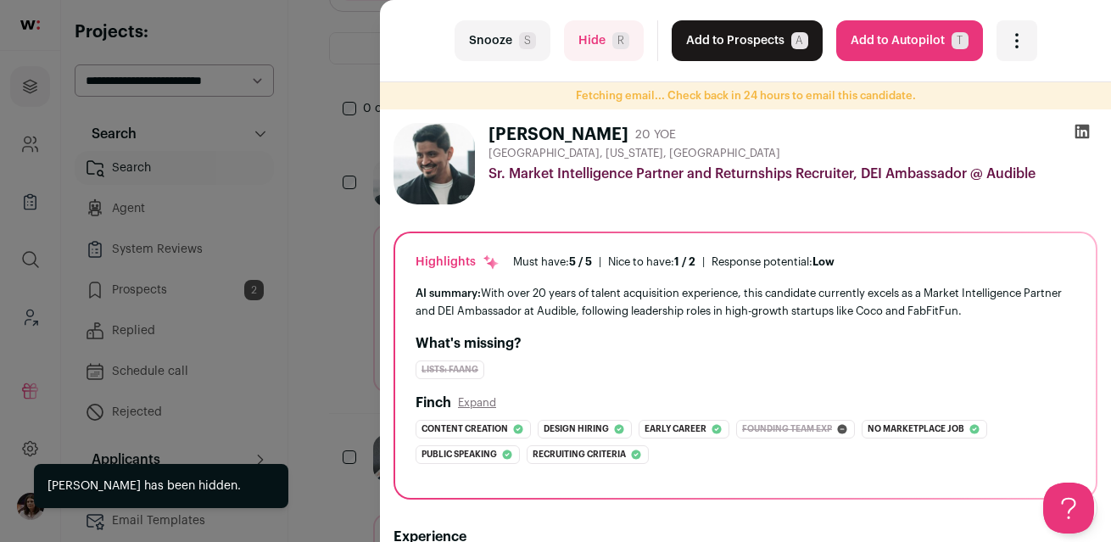
click at [637, 170] on div "Sr. Market Intelligence Partner and Returnships Recruiter, DEI Ambassador @ Aud…" at bounding box center [792, 174] width 609 height 20
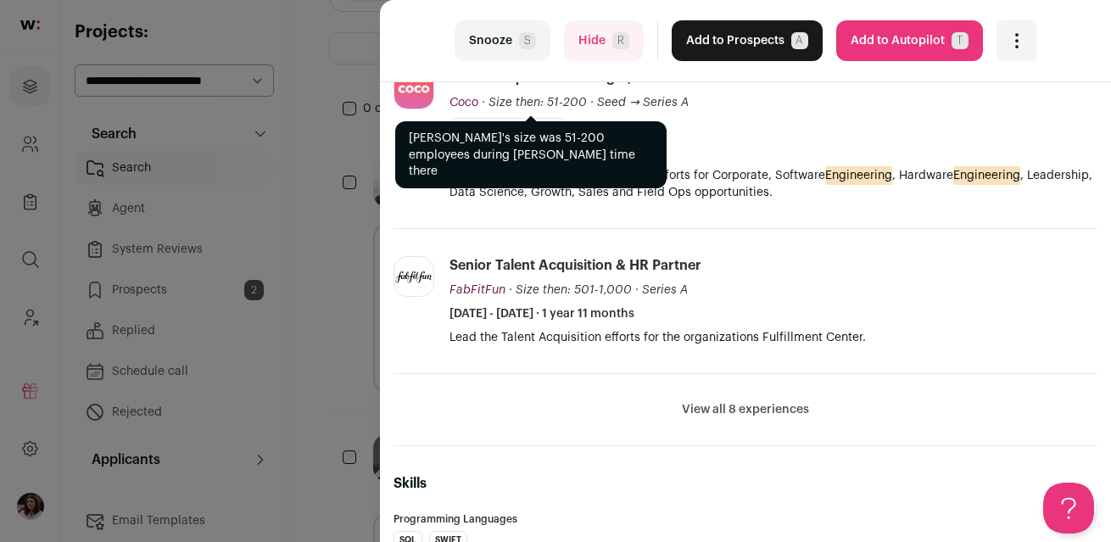
scroll to position [828, 0]
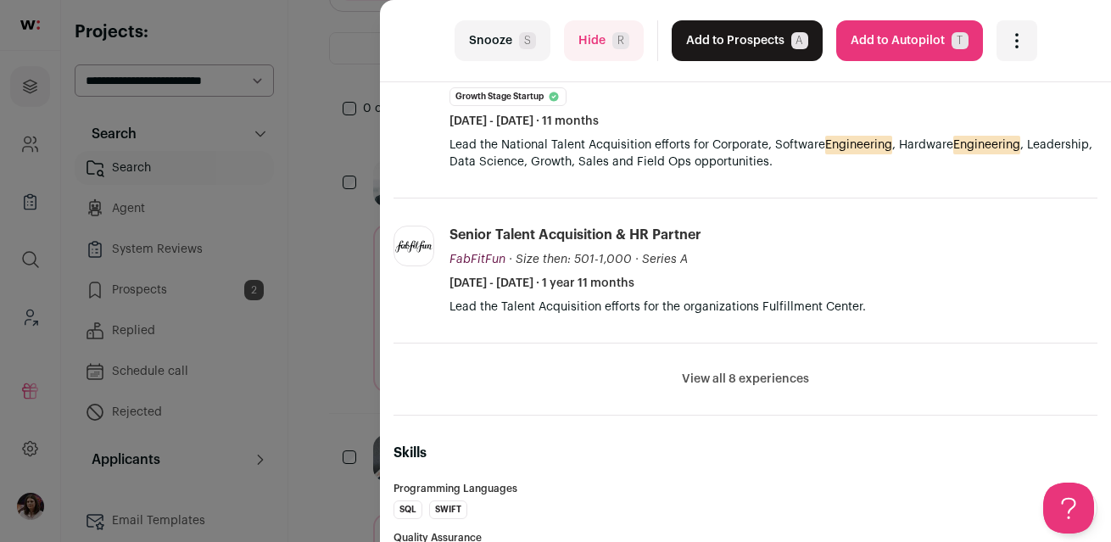
click at [721, 388] on li "View all 8 experiences View less" at bounding box center [745, 379] width 704 height 72
click at [721, 382] on button "View all 8 experiences" at bounding box center [745, 378] width 127 height 17
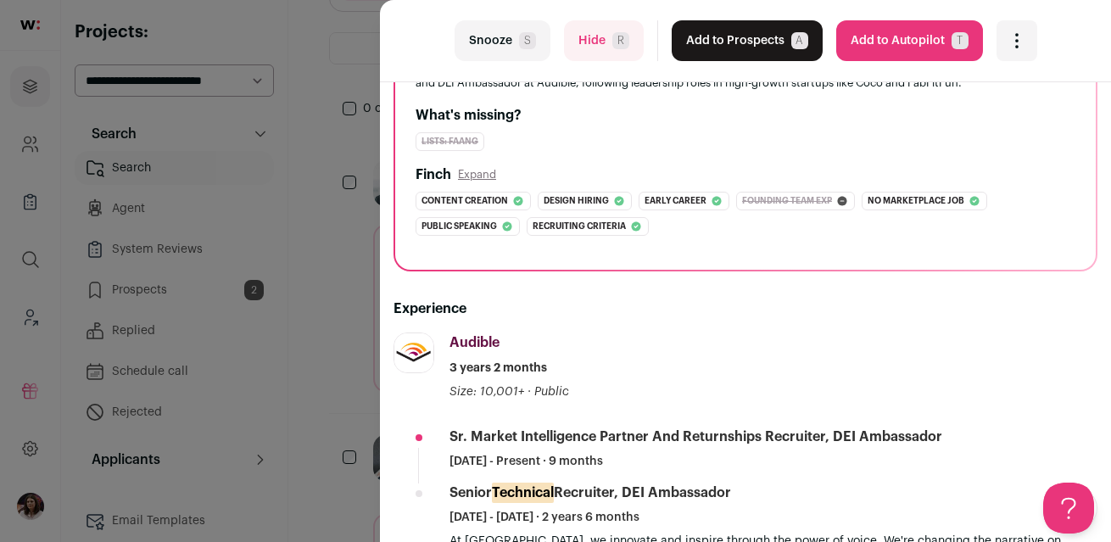
scroll to position [0, 0]
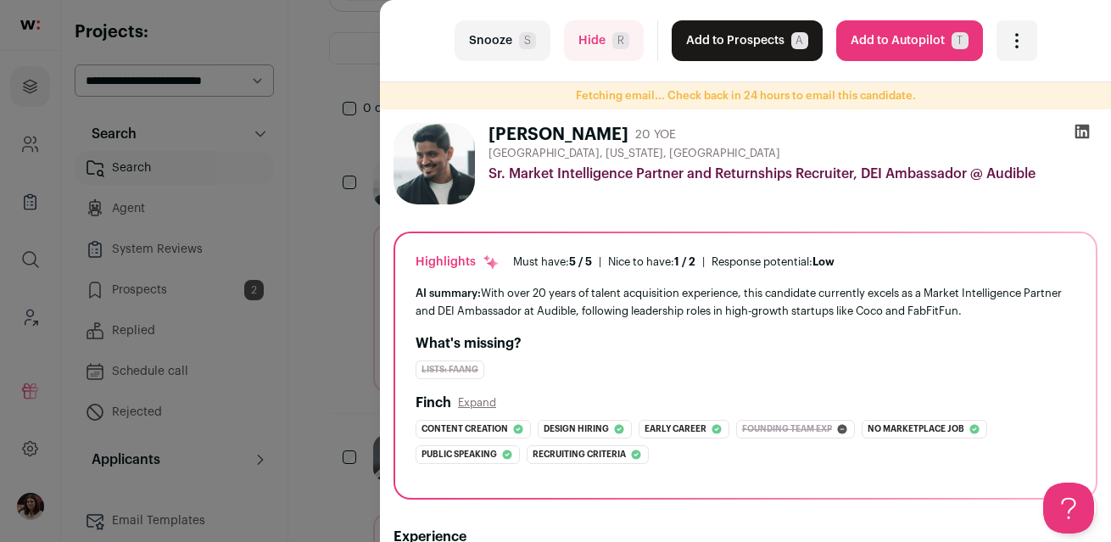
click at [564, 232] on div "Highlights Must have: 5 / 5 How many must haves have been fulfilled? | [GEOGRAP…" at bounding box center [745, 365] width 704 height 268
click at [1087, 134] on icon at bounding box center [1082, 132] width 14 height 14
